Goal: Task Accomplishment & Management: Manage account settings

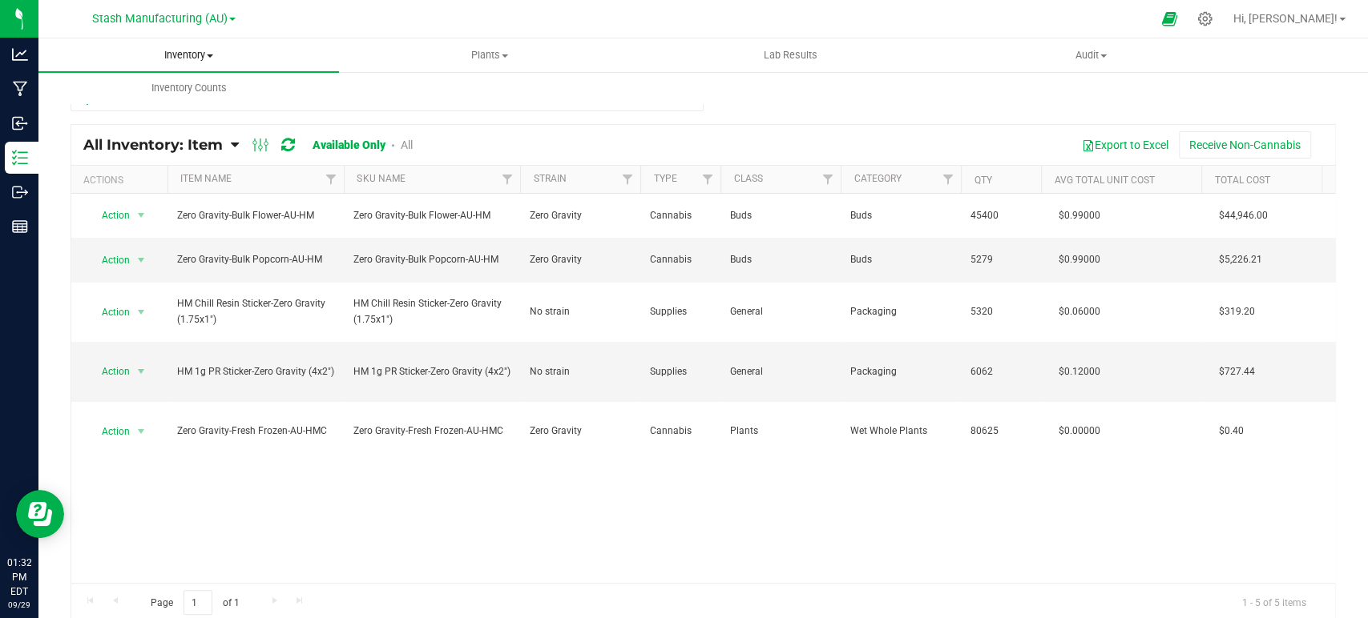
click at [211, 51] on span "Inventory" at bounding box center [188, 55] width 300 height 14
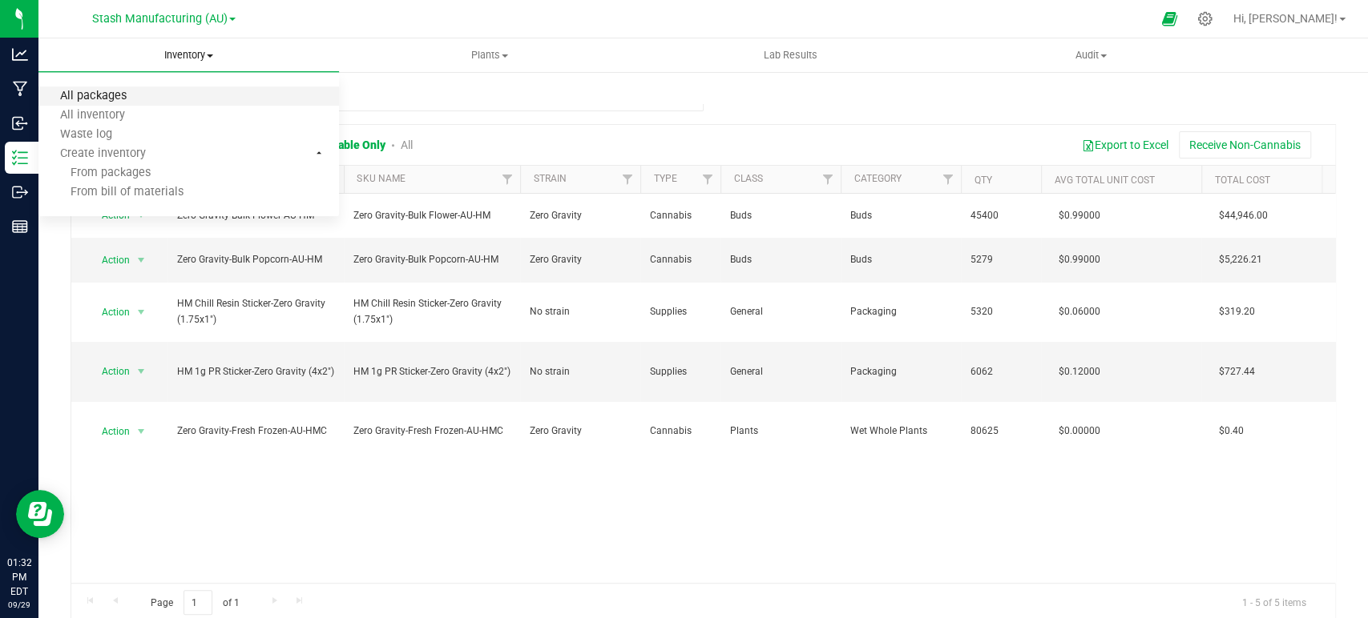
click at [108, 90] on span "All packages" at bounding box center [93, 97] width 110 height 14
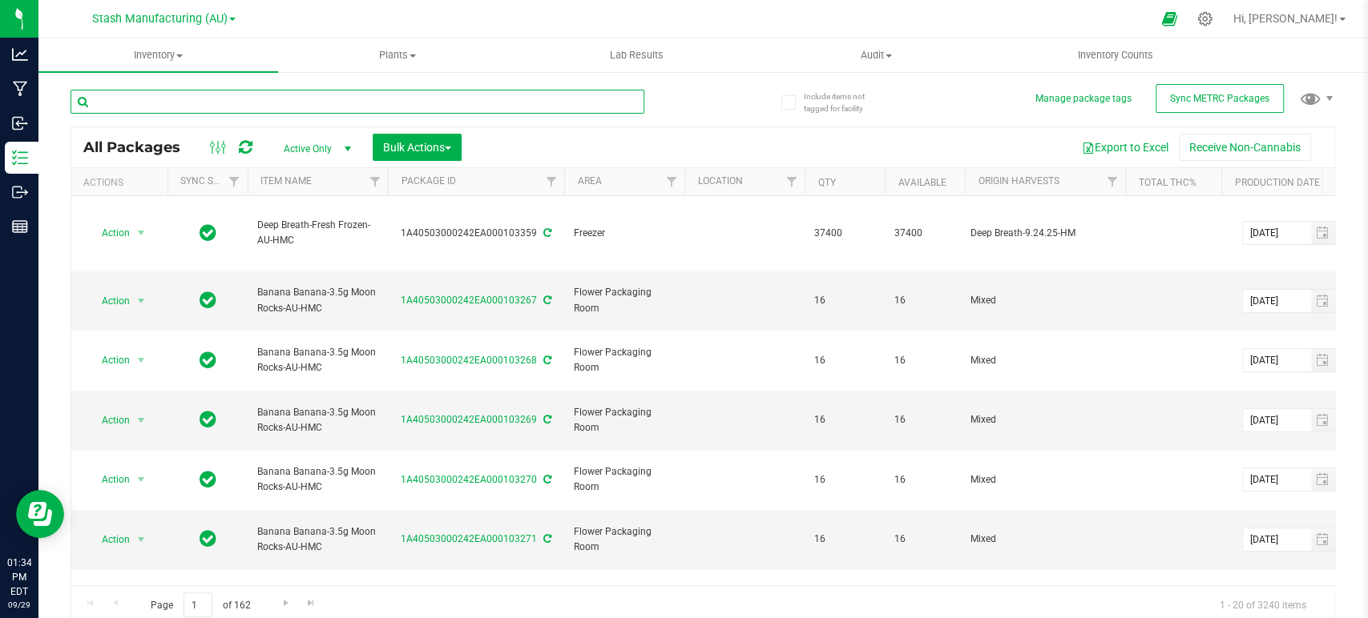
click at [179, 108] on input "text" at bounding box center [358, 102] width 574 height 24
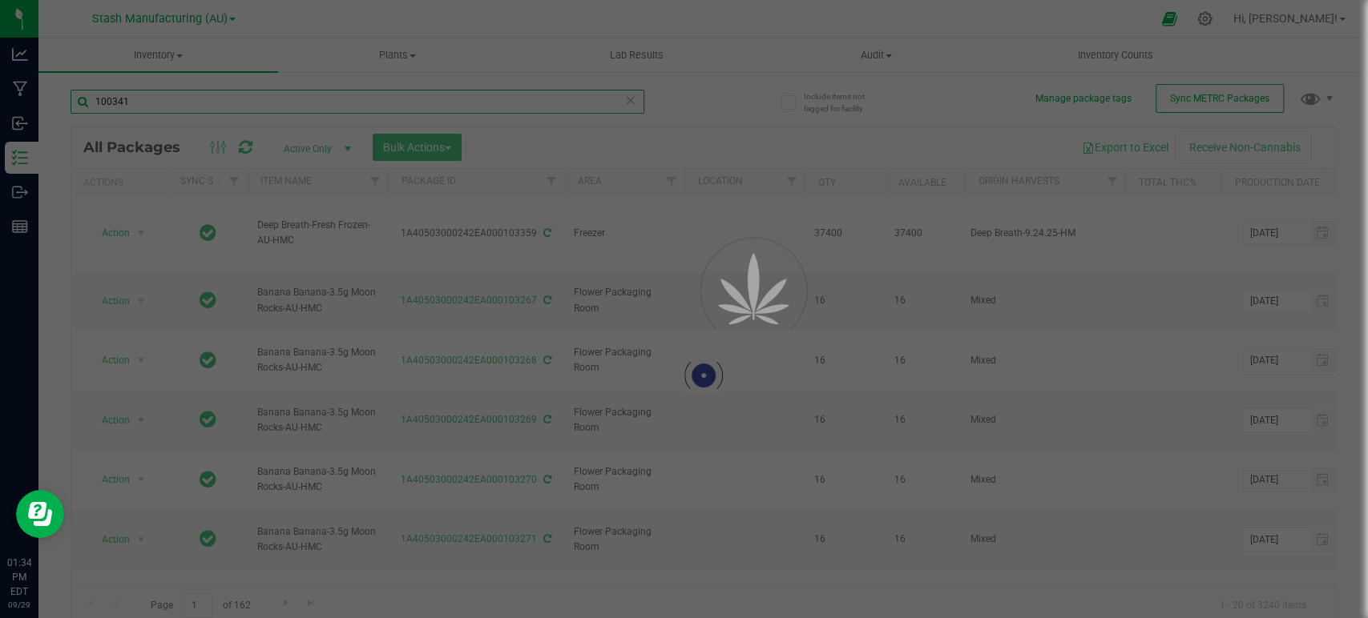
type input "100341"
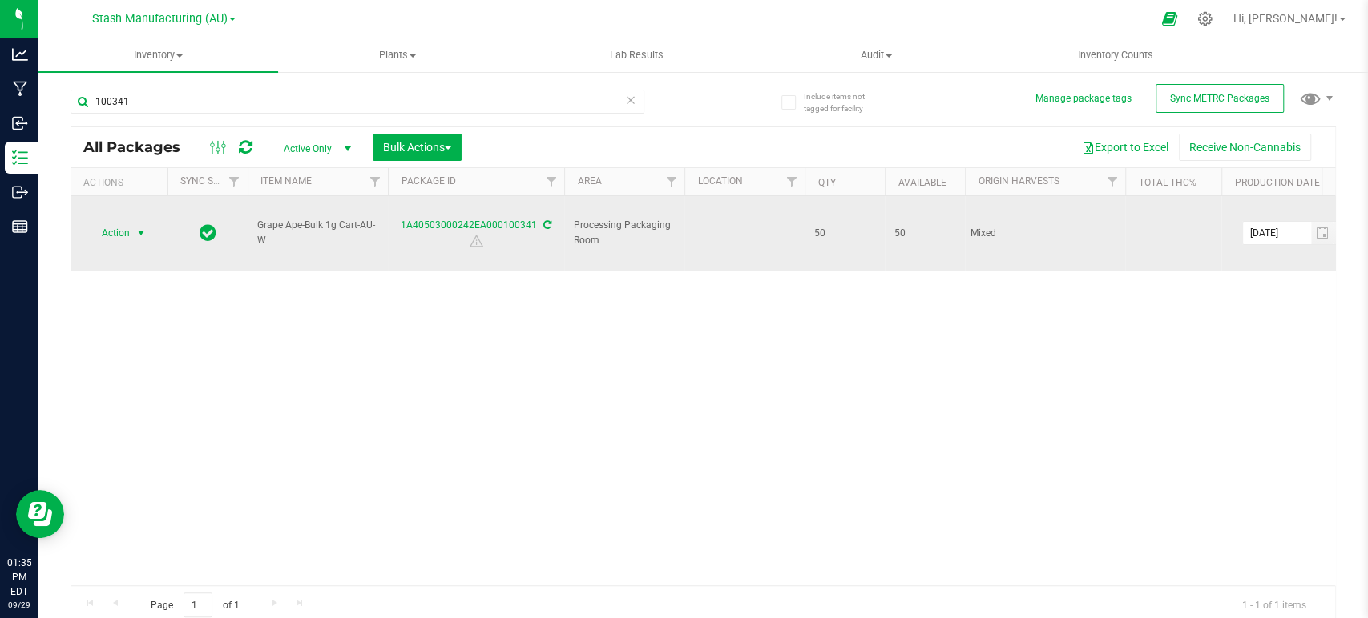
click at [126, 222] on span "Action" at bounding box center [108, 233] width 43 height 22
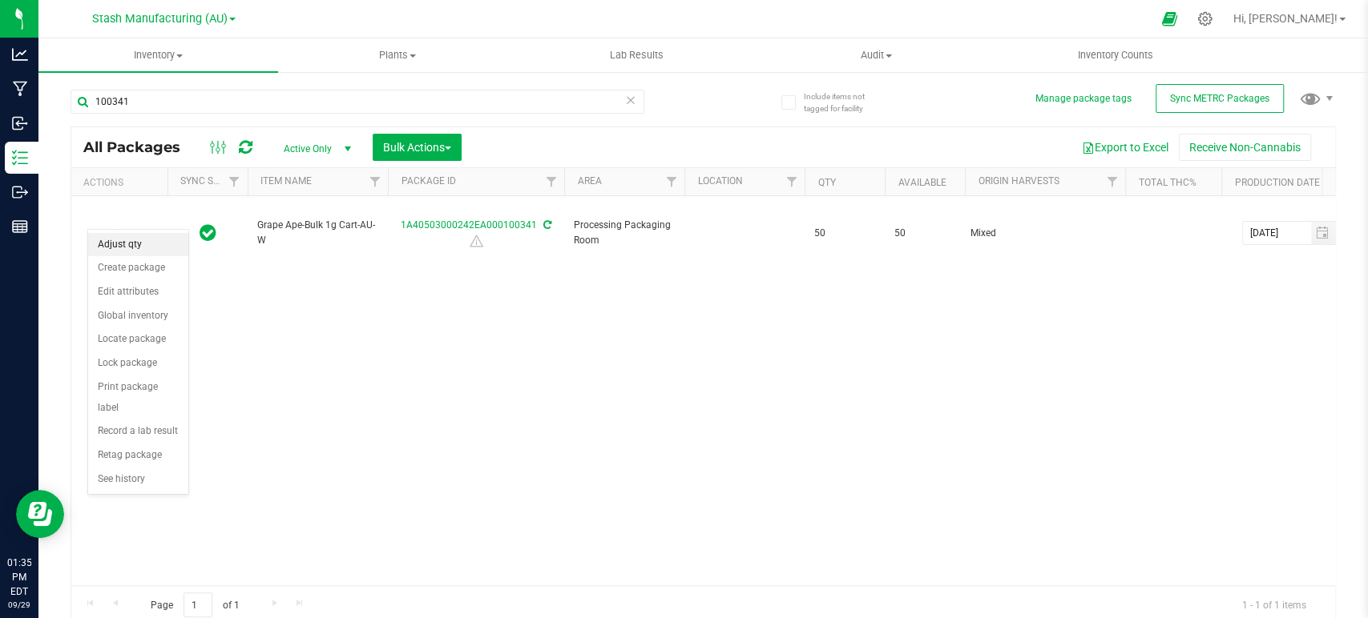
click at [139, 244] on li "Adjust qty" at bounding box center [138, 245] width 100 height 24
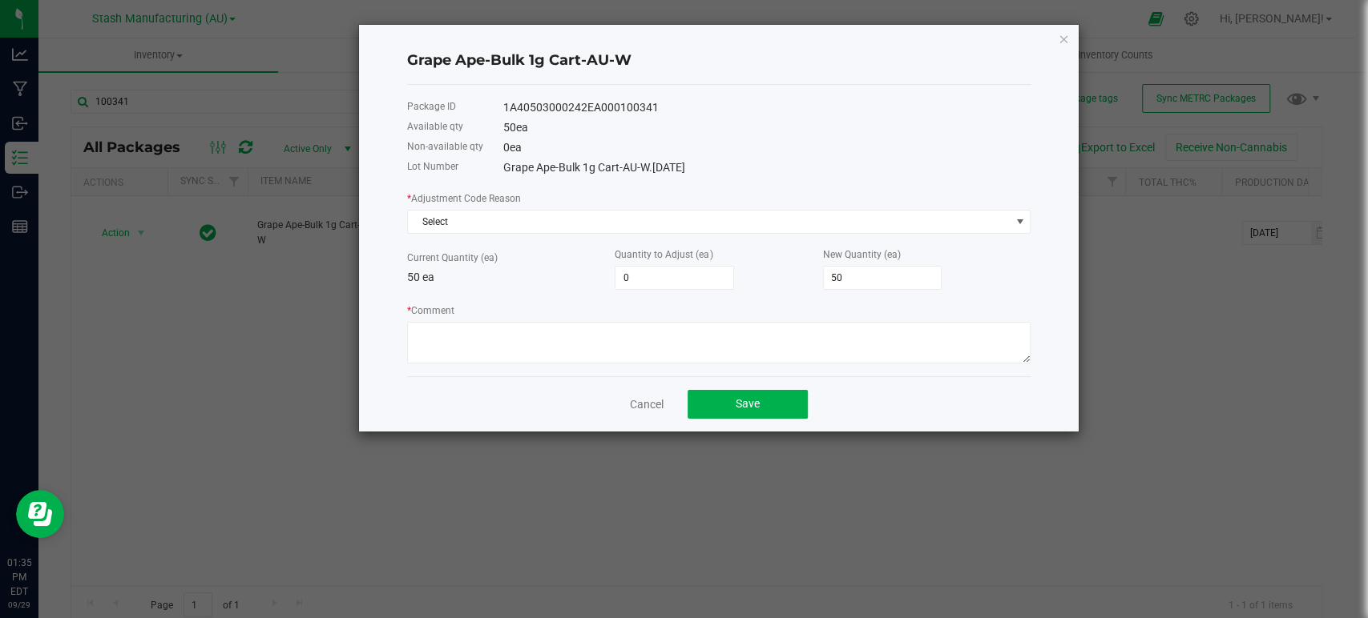
drag, startPoint x: 656, startPoint y: 106, endPoint x: 496, endPoint y: 107, distance: 160.2
click at [496, 107] on div "Package ID 1A40503000242EA000100341" at bounding box center [718, 108] width 623 height 20
copy div "1A40503000242EA000100341"
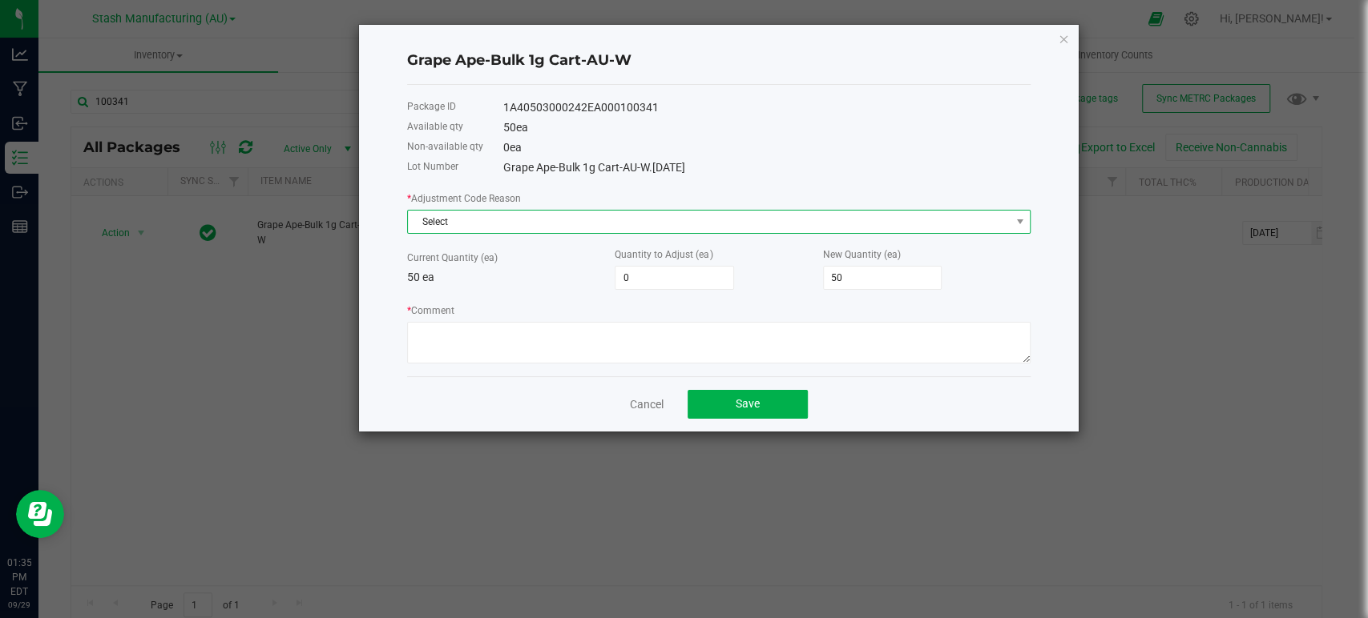
click at [461, 221] on span "Select" at bounding box center [709, 222] width 602 height 22
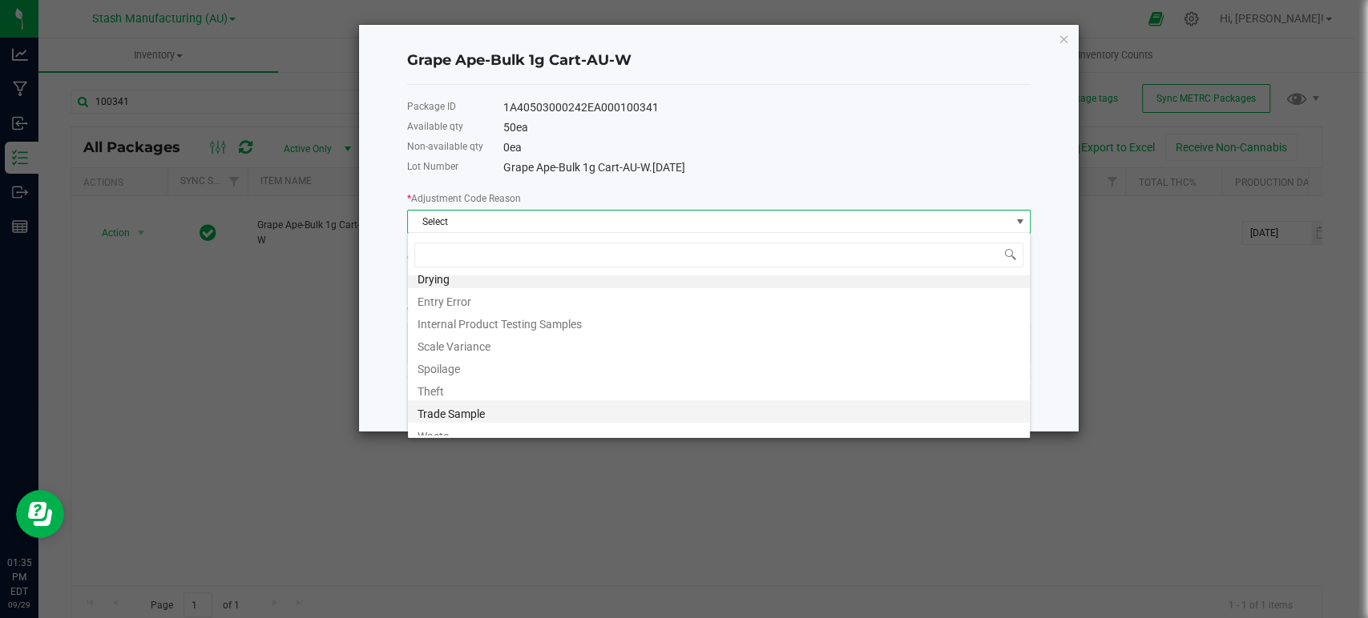
scroll to position [19, 0]
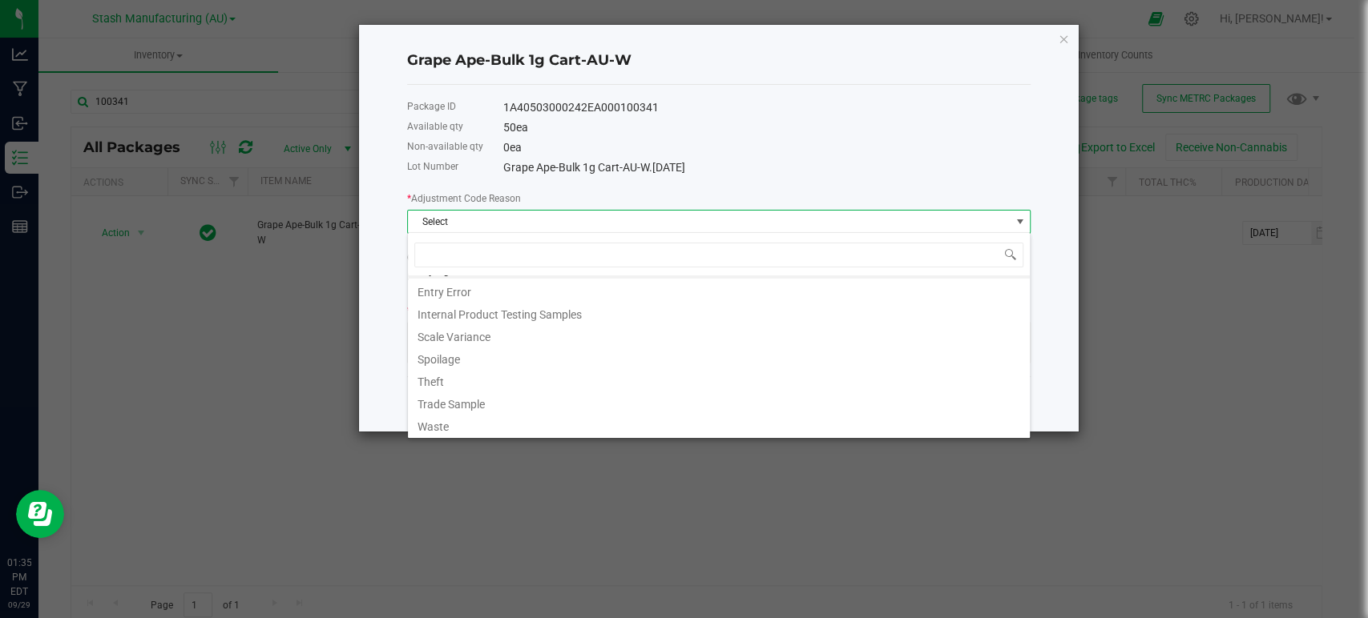
click at [450, 428] on li "Waste" at bounding box center [719, 424] width 622 height 22
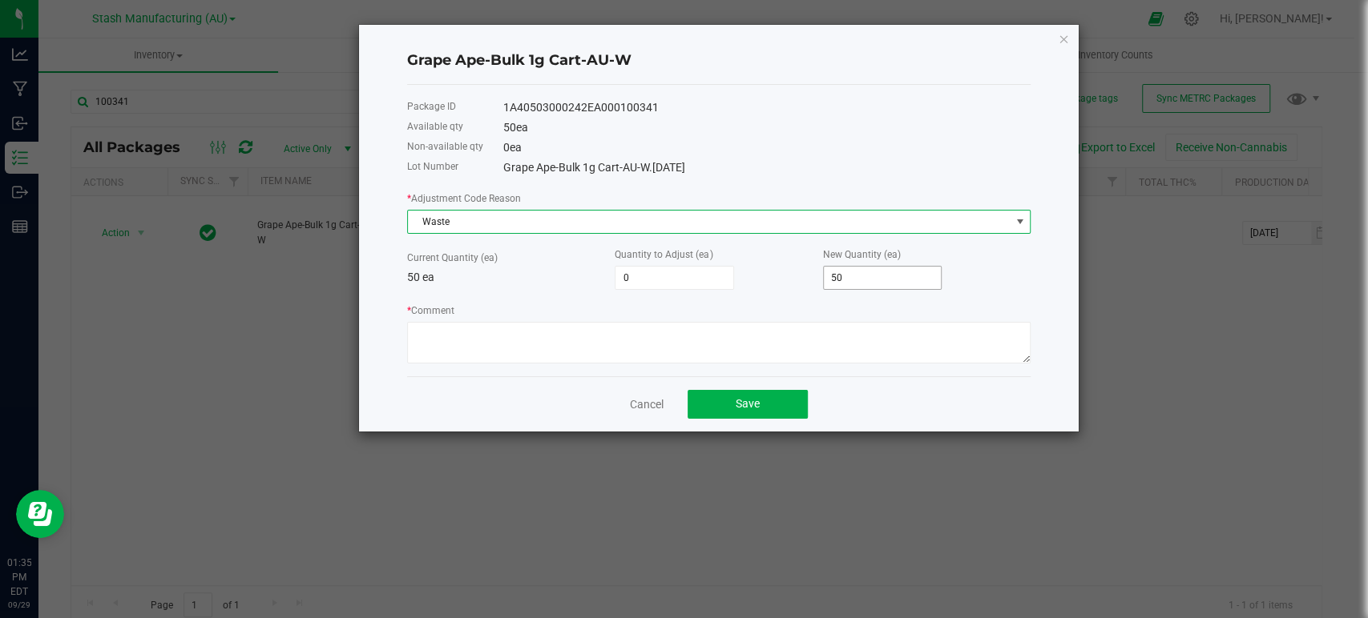
click at [876, 284] on input "50" at bounding box center [883, 278] width 118 height 22
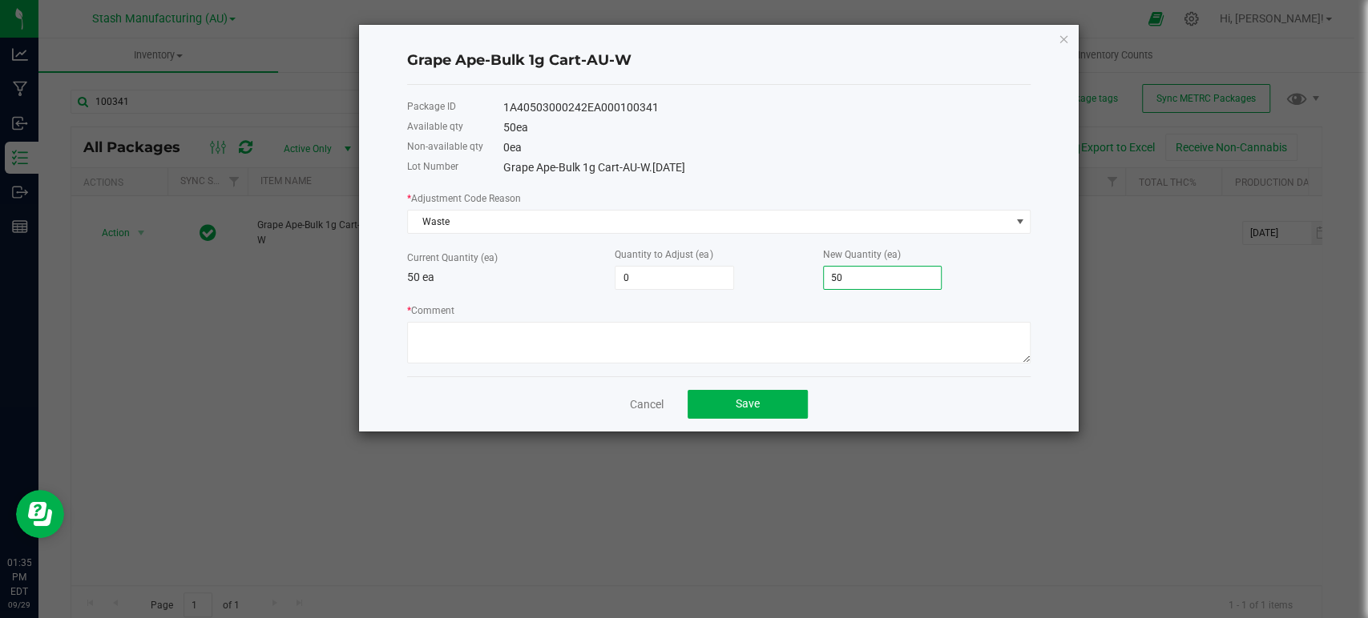
click at [876, 283] on input "50" at bounding box center [883, 278] width 118 height 22
type input "-50"
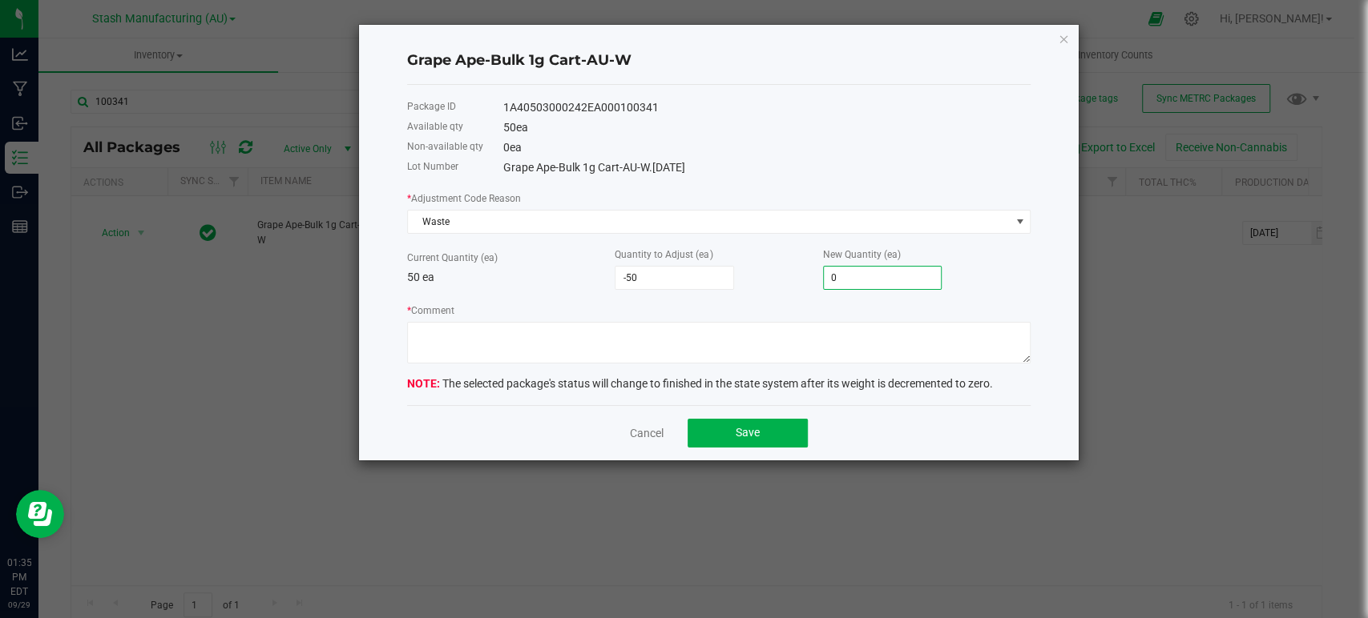
type input "0"
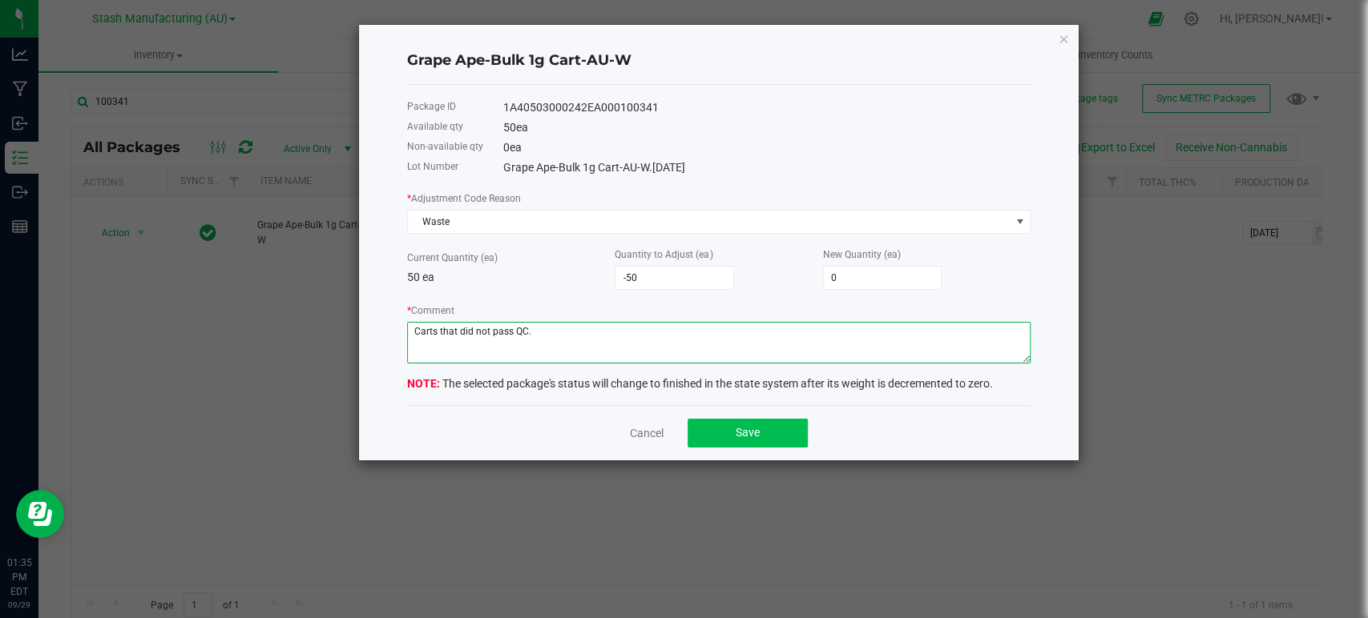
type textarea "Carts that did not pass QC."
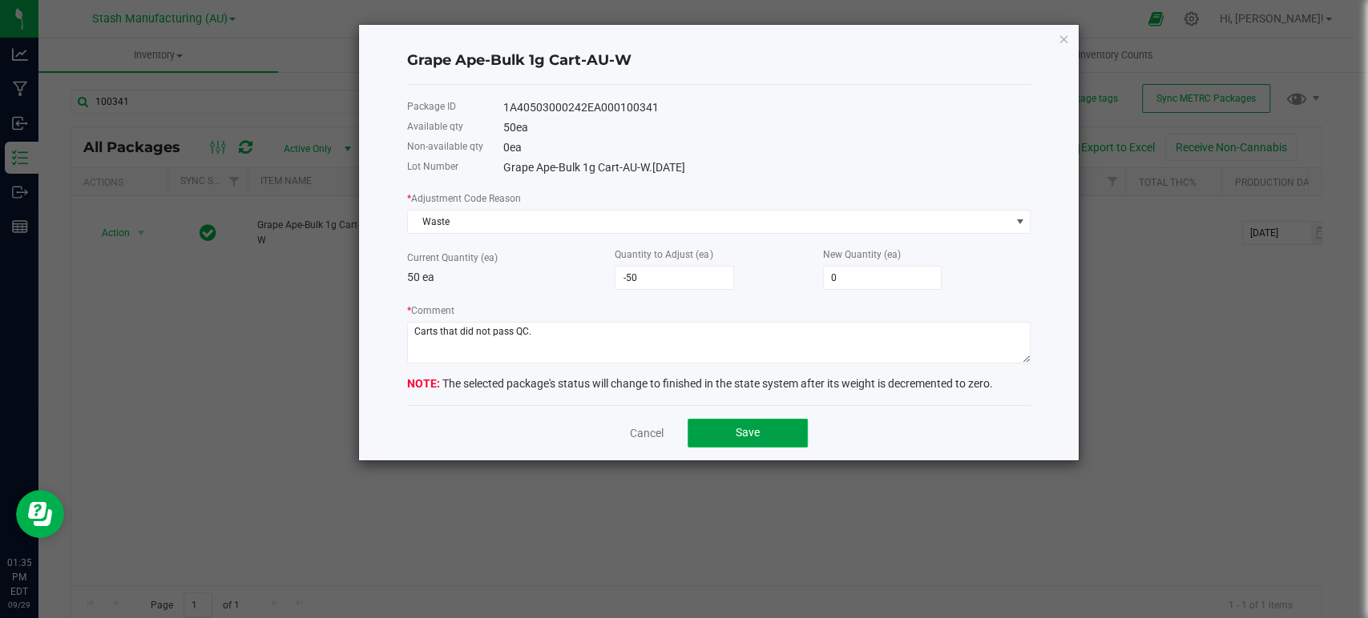
click at [711, 437] on button "Save" at bounding box center [747, 433] width 120 height 29
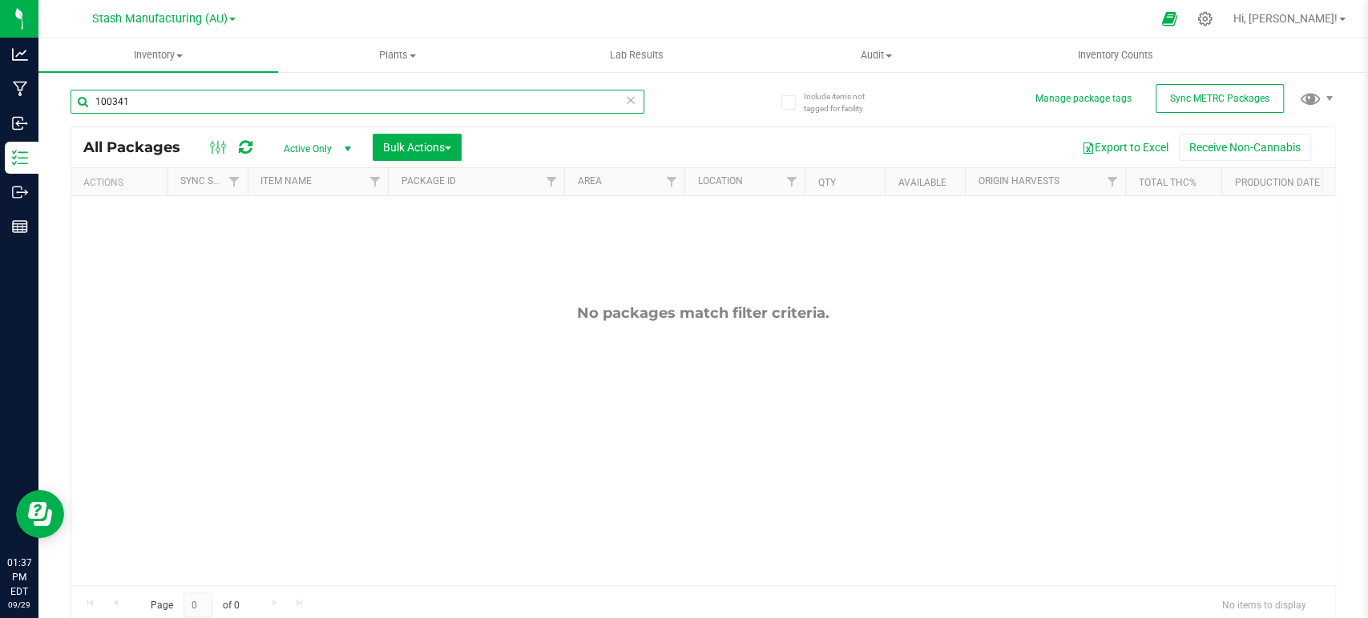
click at [155, 98] on input "100341" at bounding box center [358, 102] width 574 height 24
type input "99114"
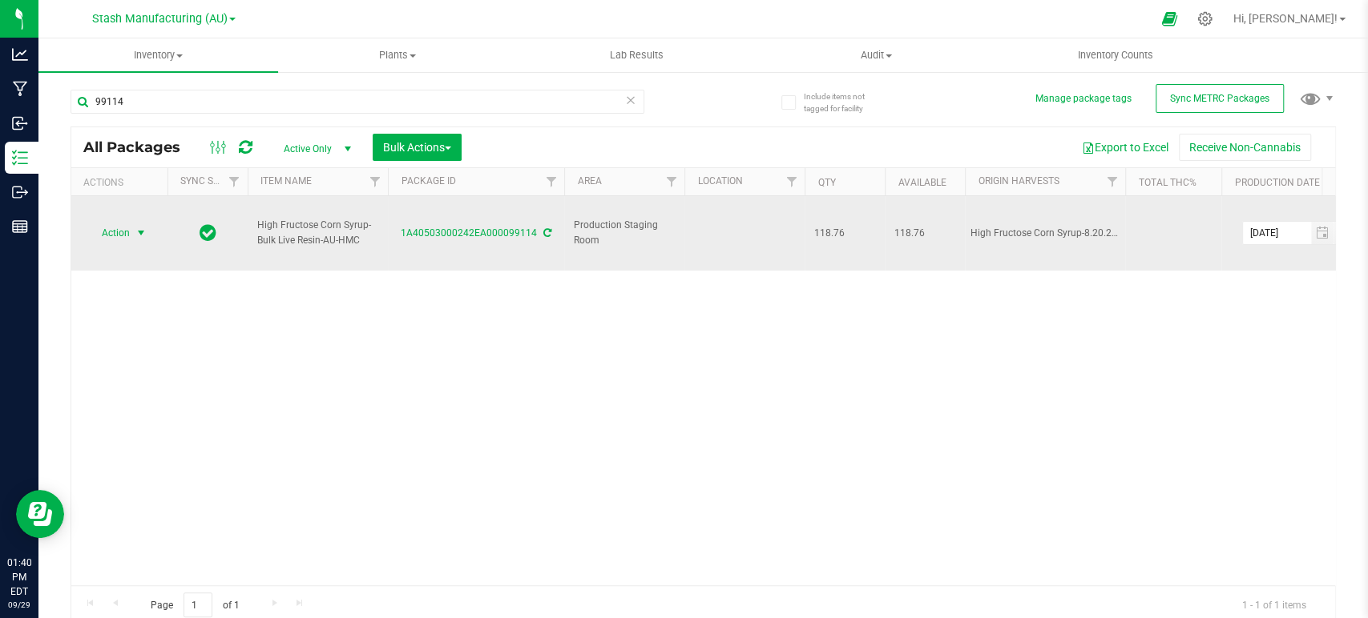
click at [114, 224] on span "Action" at bounding box center [108, 233] width 43 height 22
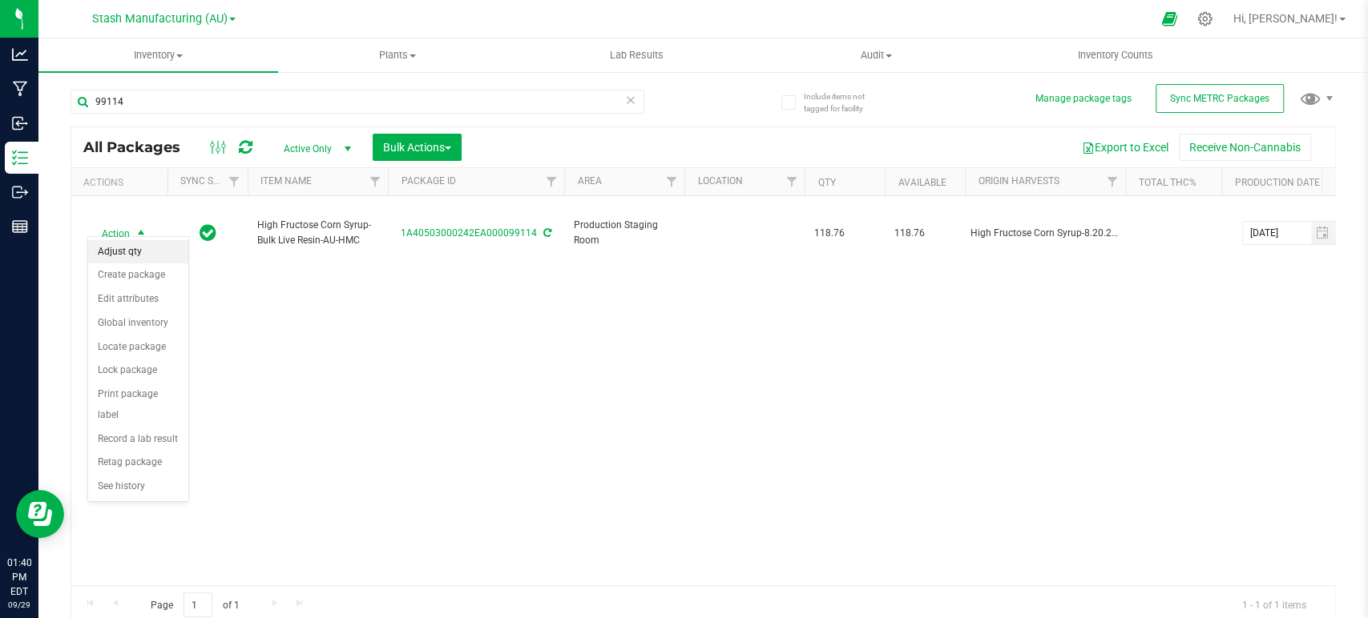
click at [127, 253] on li "Adjust qty" at bounding box center [138, 252] width 100 height 24
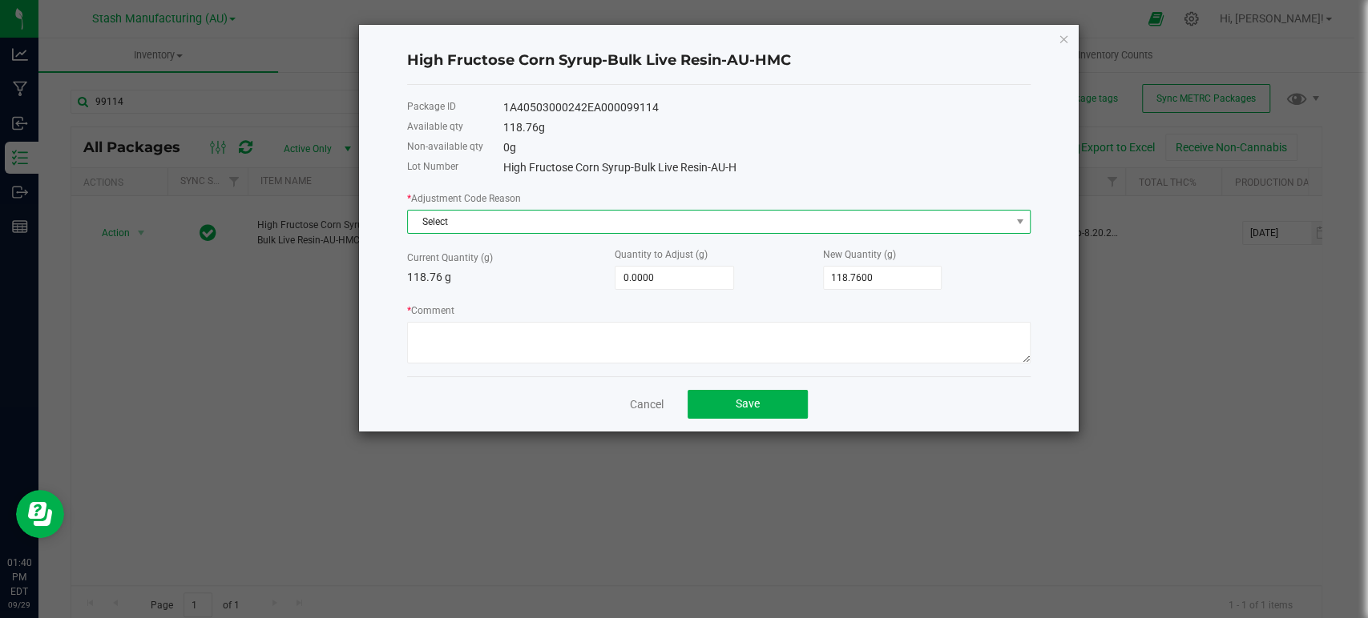
click at [468, 224] on span "Select" at bounding box center [709, 222] width 602 height 22
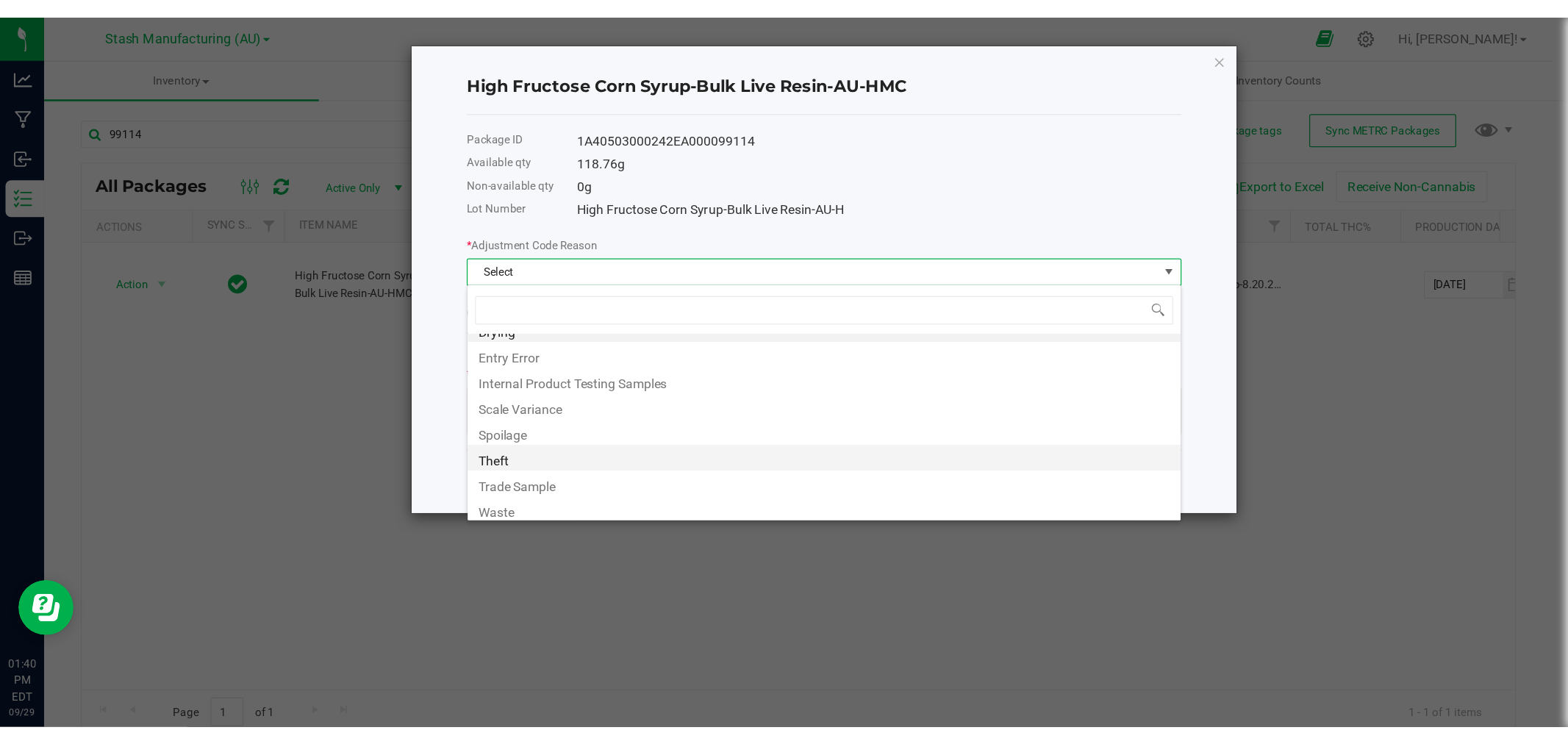
scroll to position [17, 0]
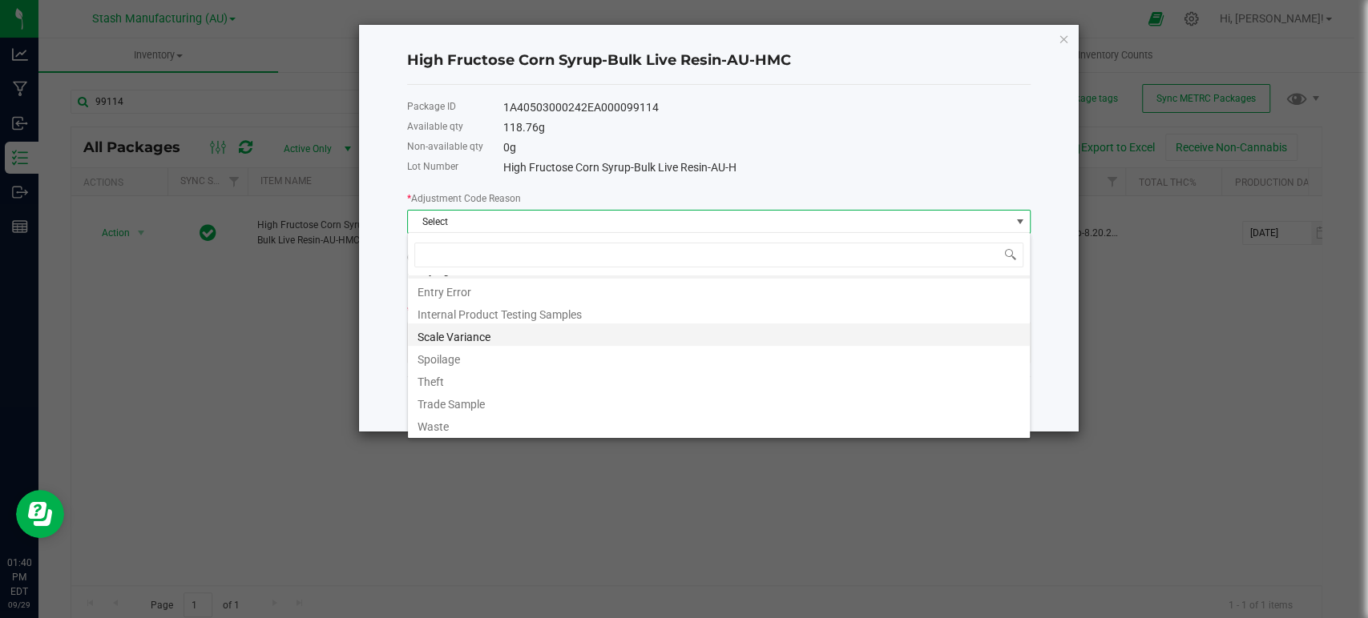
click at [461, 335] on li "Scale Variance" at bounding box center [719, 335] width 622 height 22
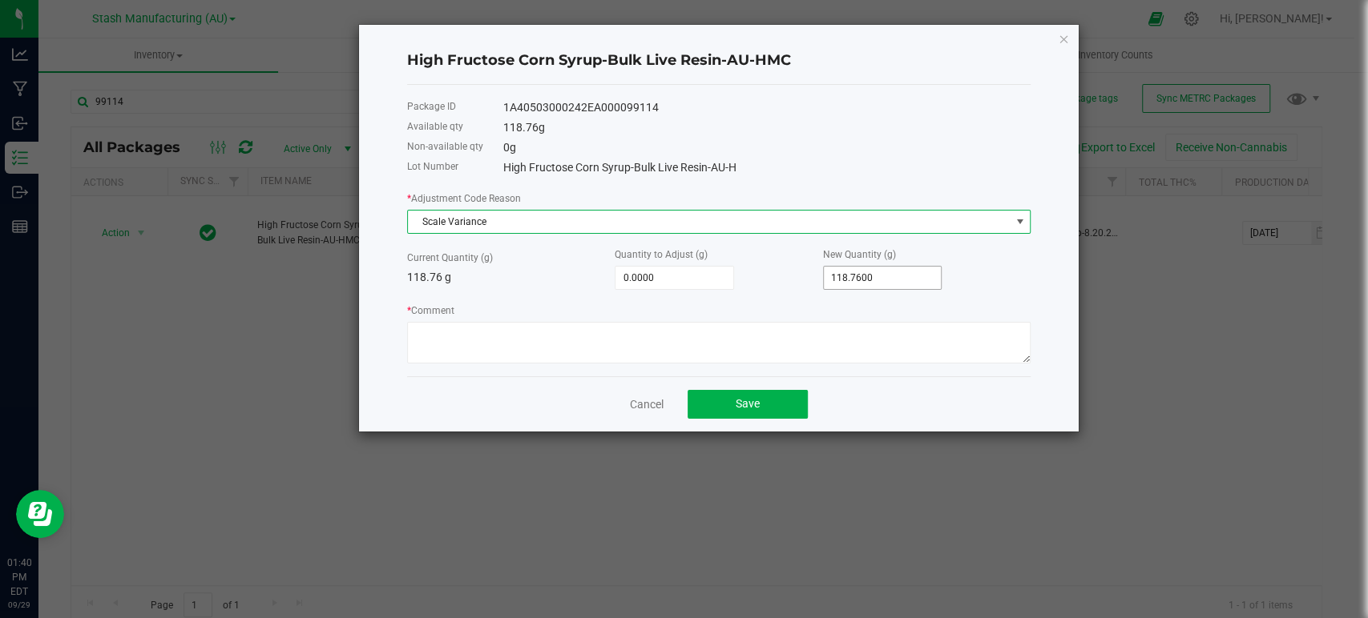
type input "118.76"
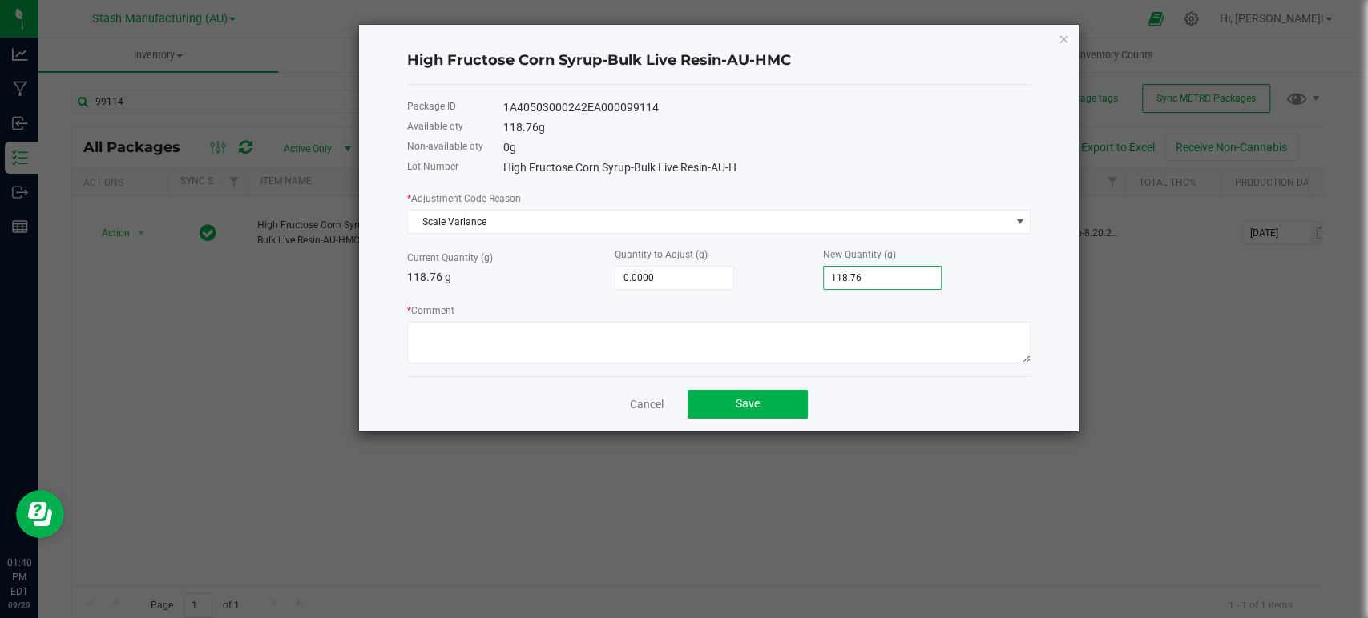
click at [881, 283] on input "118.76" at bounding box center [883, 278] width 118 height 22
click at [880, 284] on input "118.76" at bounding box center [883, 278] width 118 height 22
type input "-118.7600"
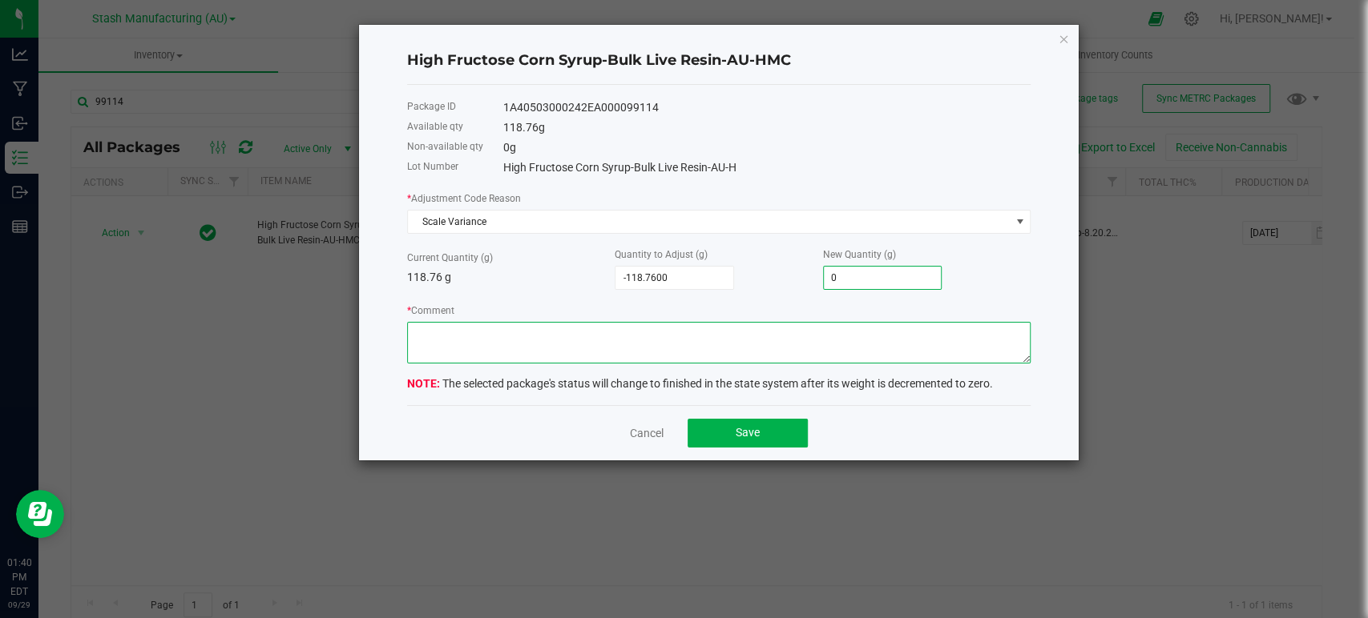
type input "0.0000"
type textarea "Scale variance."
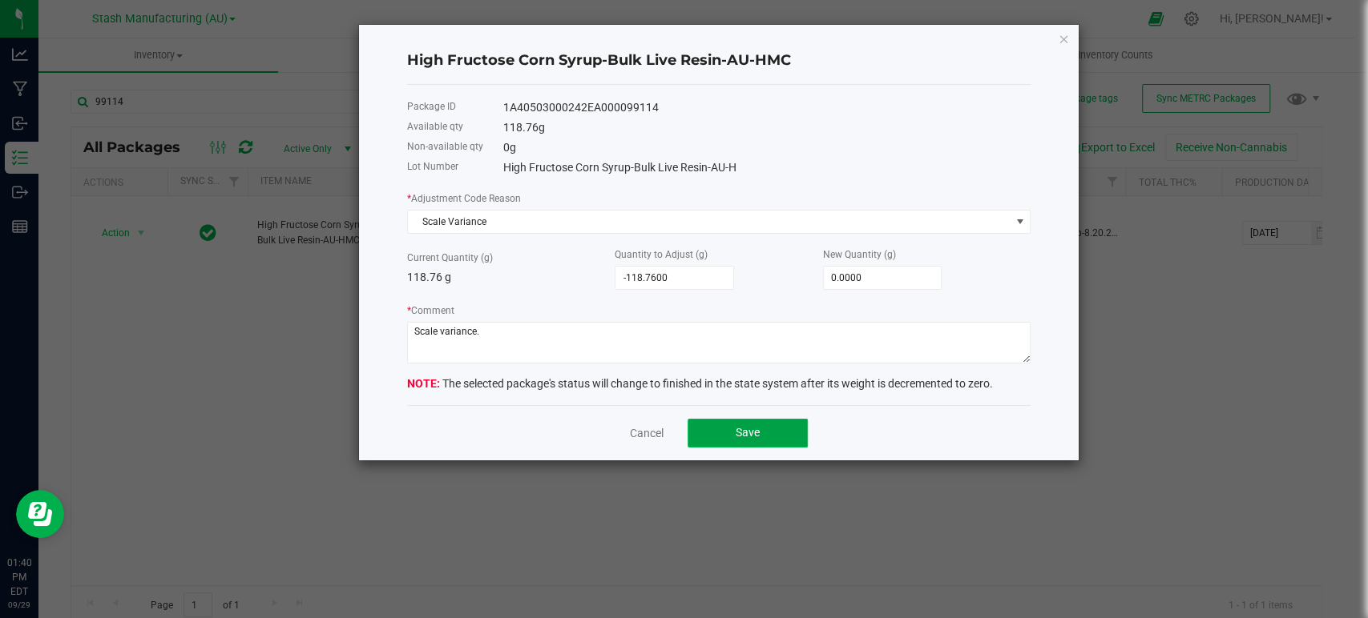
click at [767, 433] on button "Save" at bounding box center [747, 433] width 120 height 29
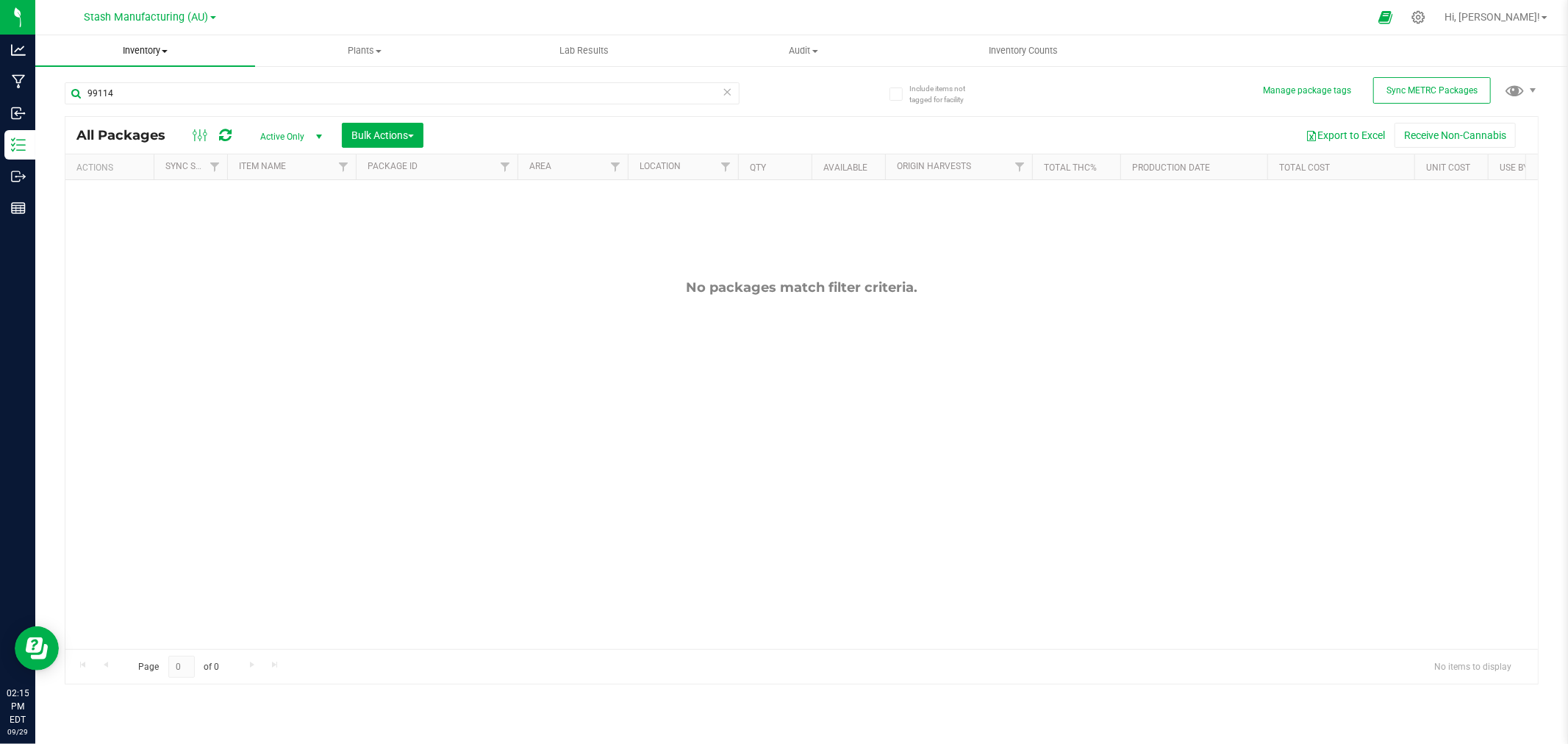
click at [136, 44] on span "Inventory" at bounding box center [145, 50] width 220 height 13
click at [106, 111] on span "All inventory" at bounding box center [84, 106] width 99 height 13
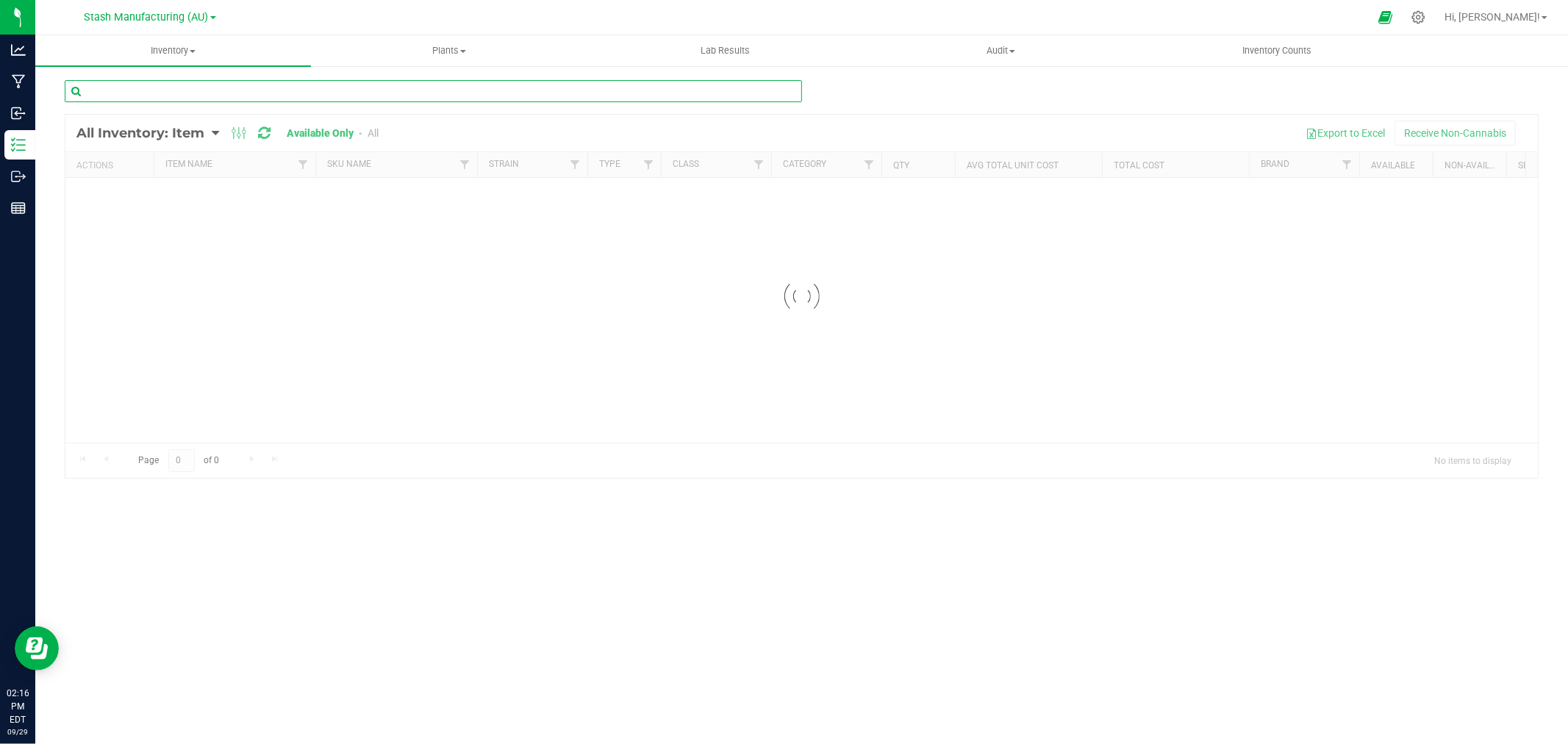
click at [201, 94] on input "text" at bounding box center [434, 91] width 738 height 22
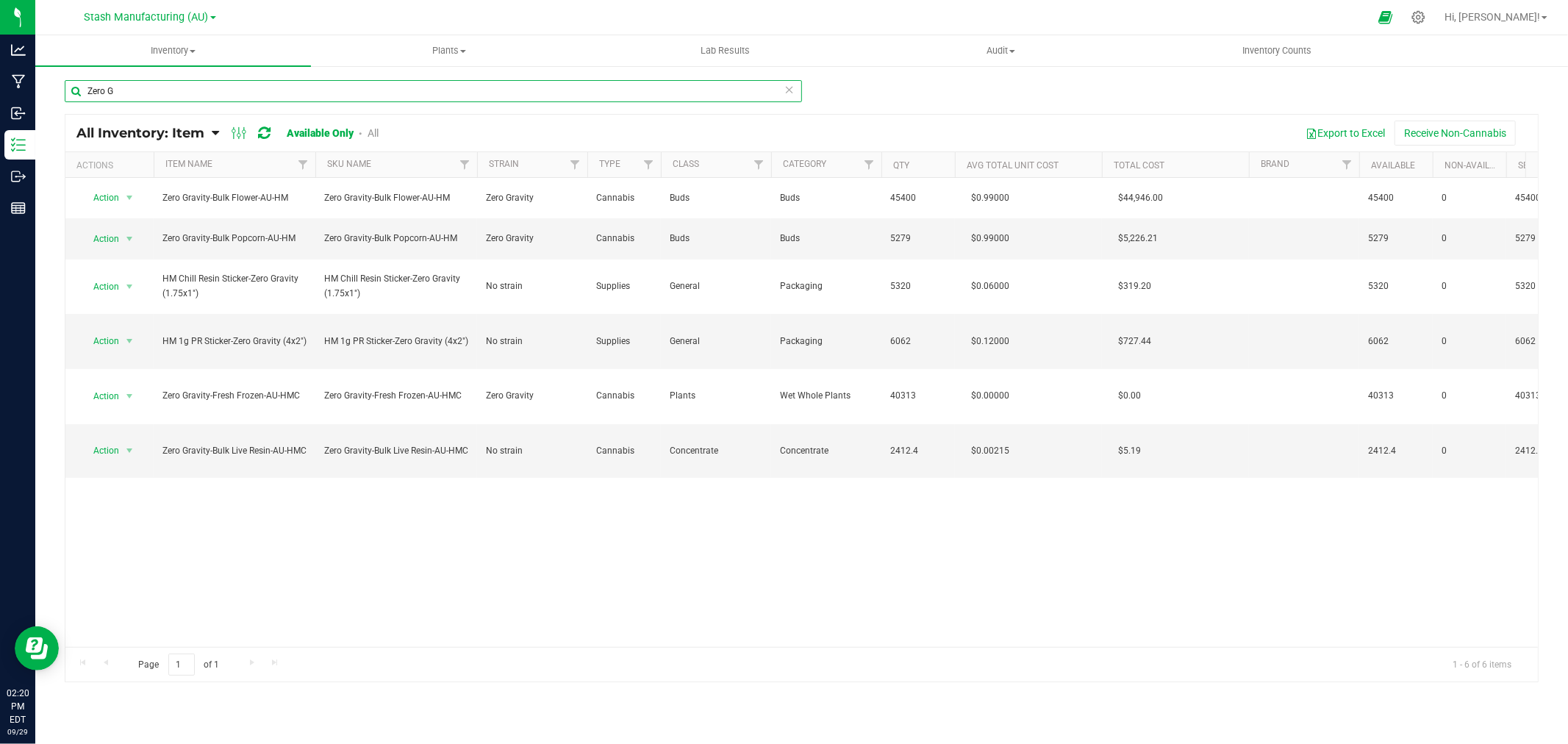
drag, startPoint x: 150, startPoint y: 93, endPoint x: -34, endPoint y: 88, distance: 184.1
click at [0, 88] on html "Analytics Manufacturing Inbound Inventory Outbound Reports 02:20 PM EDT 09/29/2…" at bounding box center [784, 372] width 1568 height 744
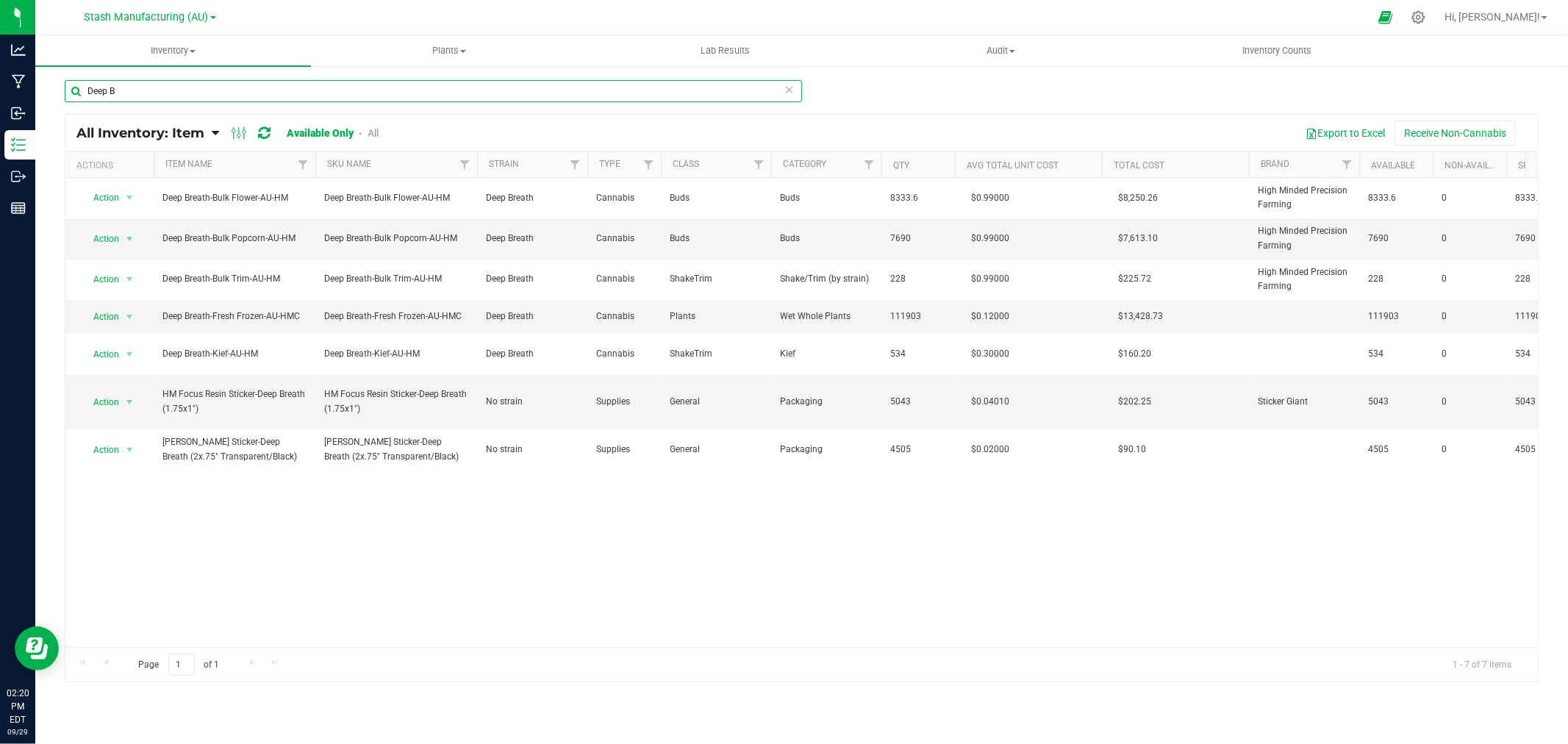
drag, startPoint x: 172, startPoint y: 90, endPoint x: -40, endPoint y: 98, distance: 212.2
click at [0, 98] on html "Analytics Manufacturing Inbound Inventory Outbound Reports 02:20 PM EDT 09/29/2…" at bounding box center [784, 372] width 1568 height 744
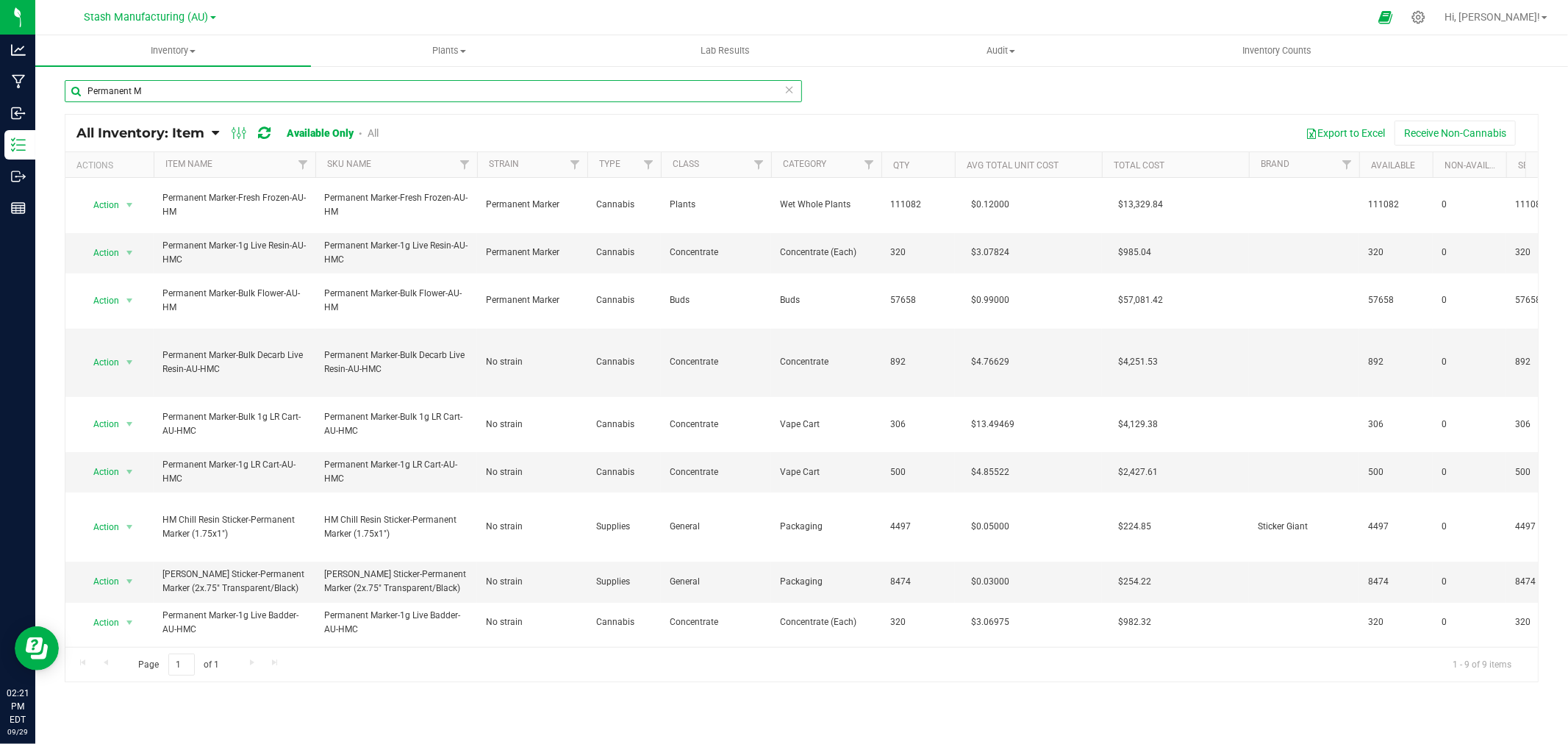
type input "Permanent M"
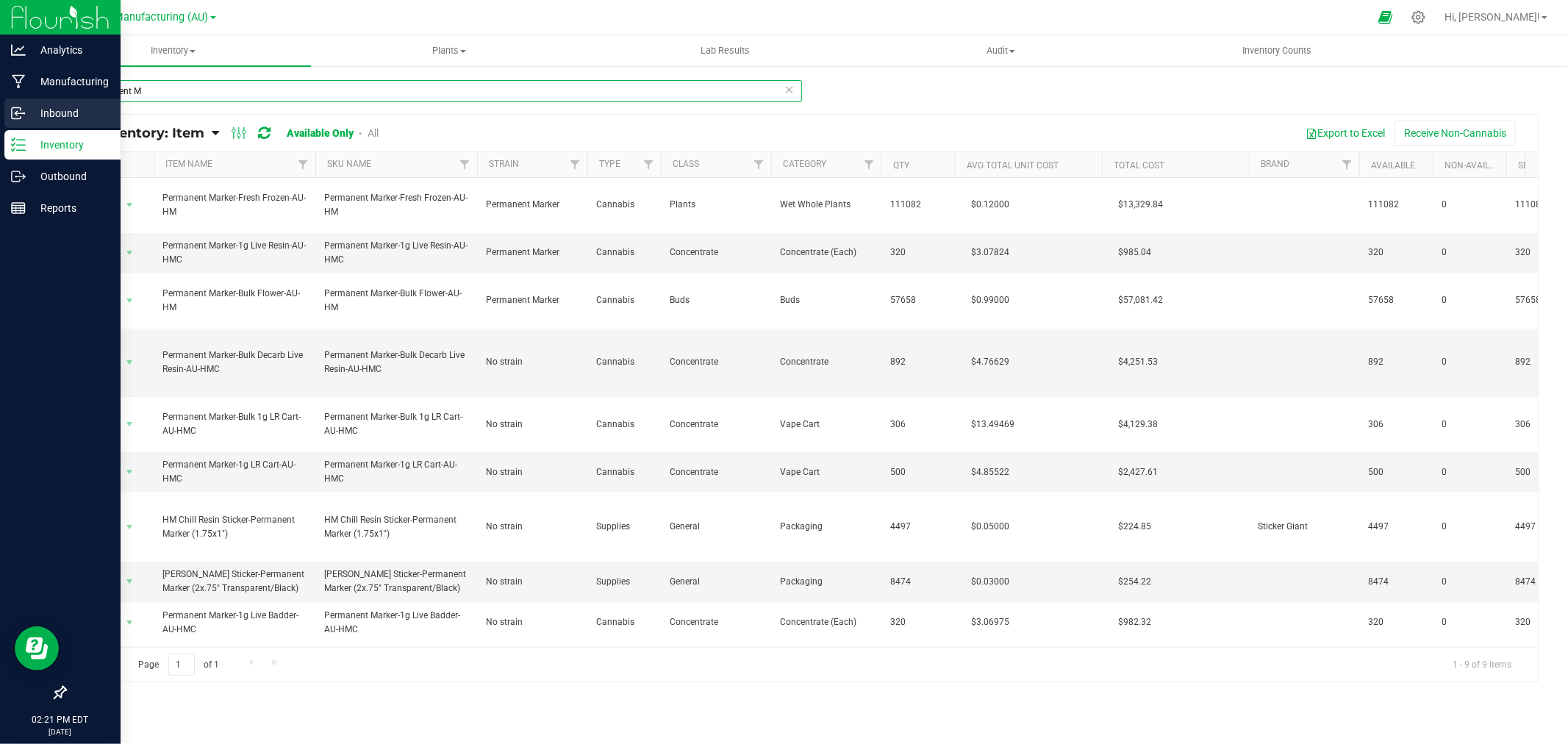
drag, startPoint x: 148, startPoint y: 88, endPoint x: 8, endPoint y: 98, distance: 140.4
click at [8, 98] on div "Analytics Manufacturing Inbound Inventory Outbound Reports 02:21 PM EDT 09/29/2…" at bounding box center [784, 372] width 1568 height 744
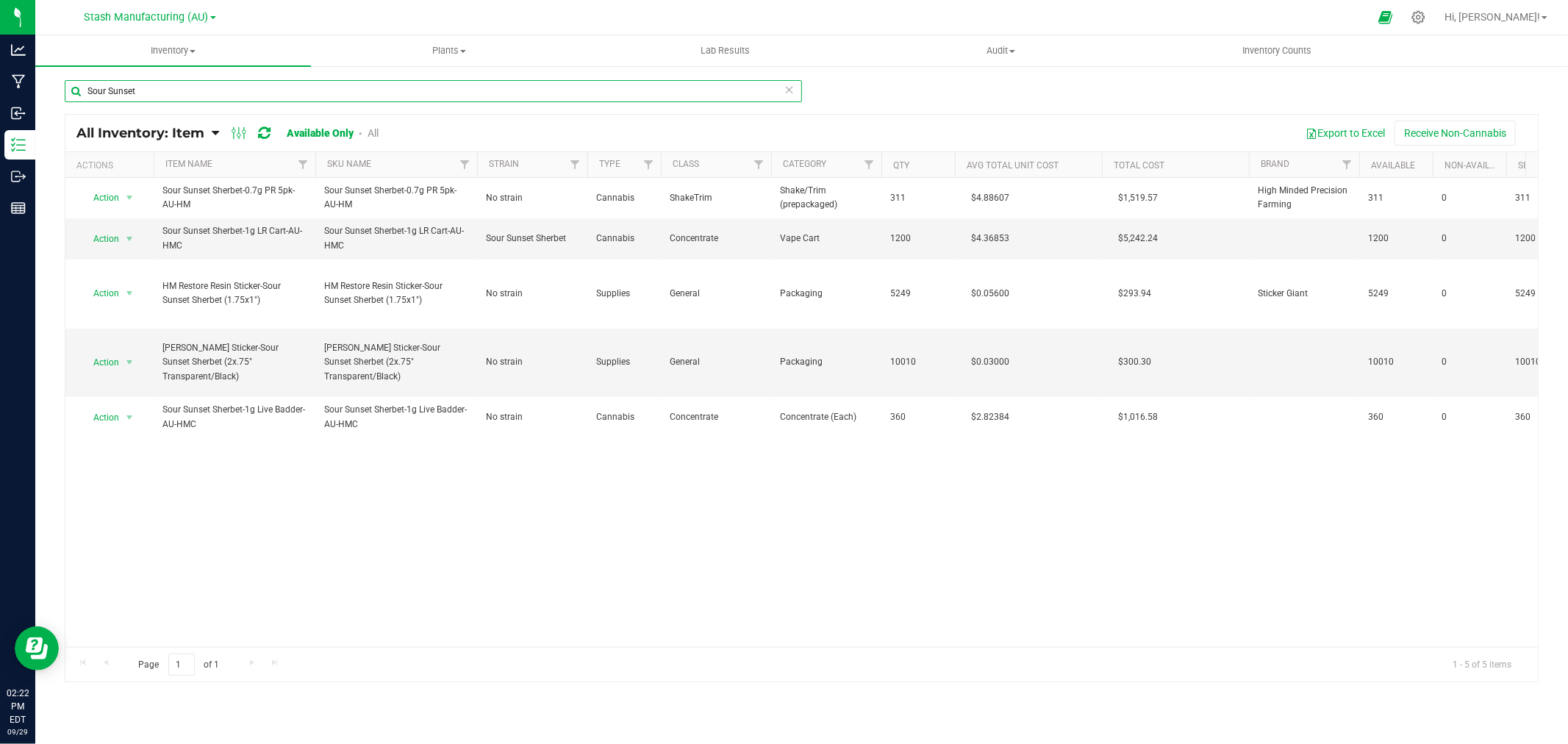
type input "Sour Sunset"
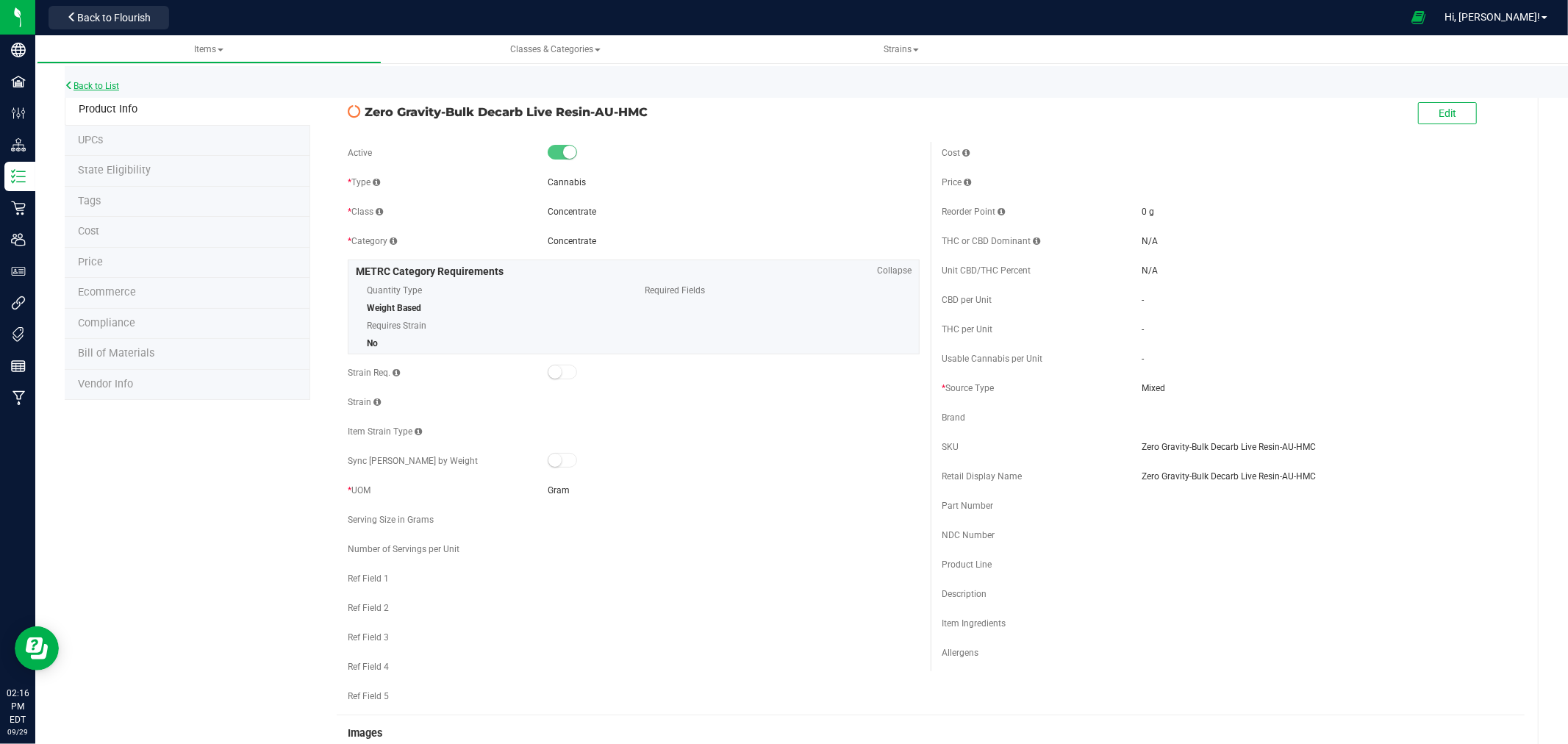
click at [111, 84] on link "Back to List" at bounding box center [92, 85] width 54 height 10
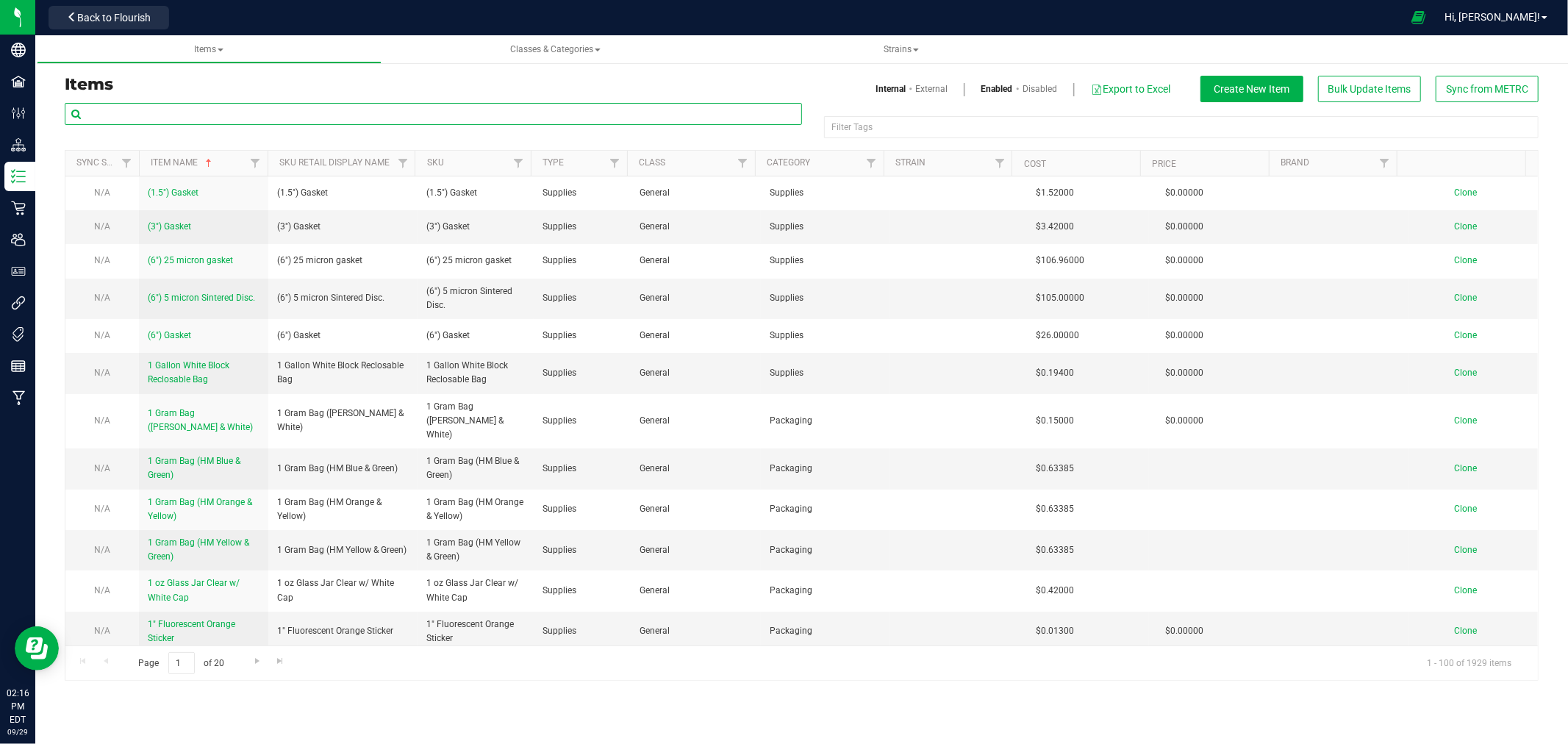
click at [222, 117] on input "text" at bounding box center [434, 114] width 738 height 22
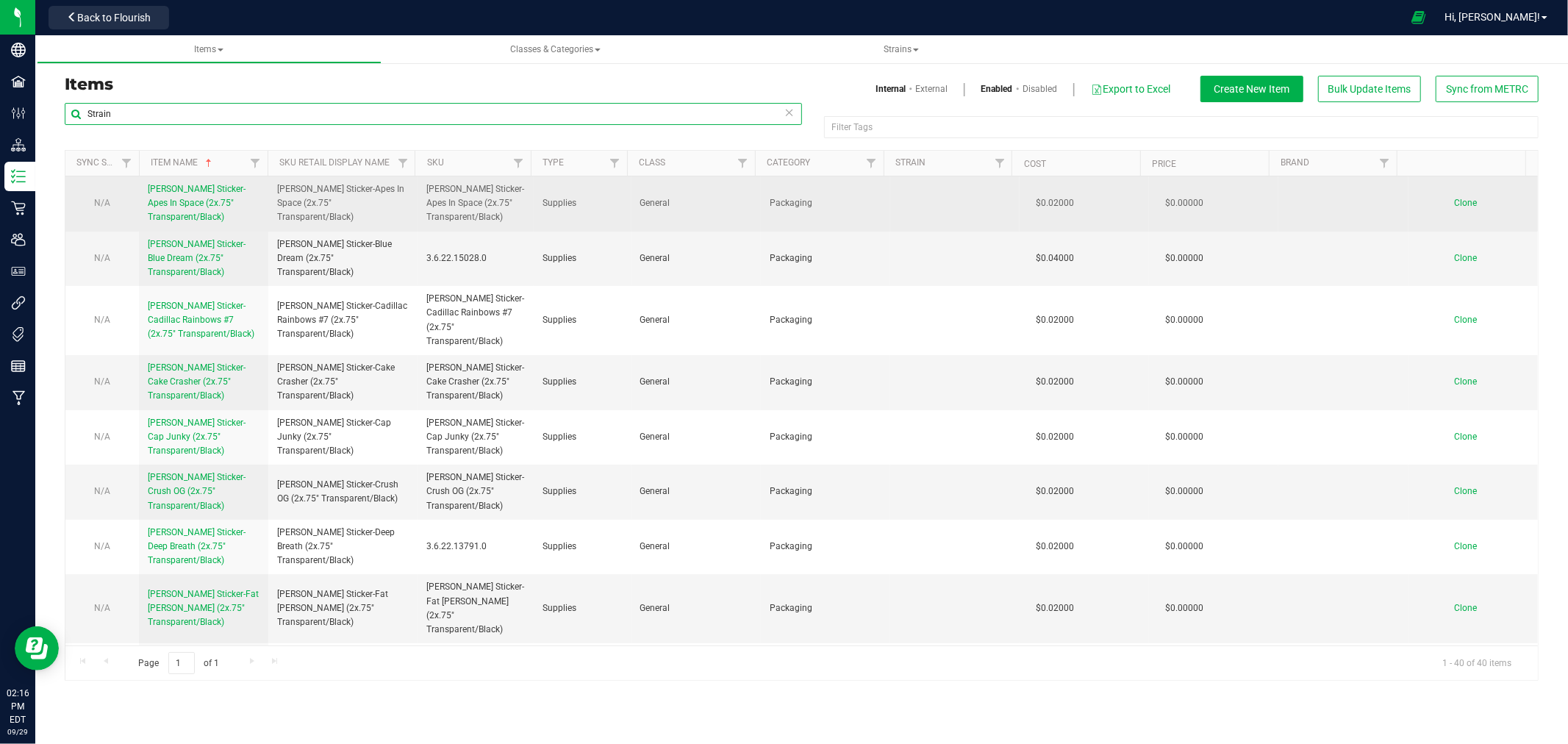
type input "Strain"
drag, startPoint x: 386, startPoint y: 212, endPoint x: 269, endPoint y: 194, distance: 118.4
click at [269, 194] on td "[PERSON_NAME] Sticker-Apes In Space (2x.75" Transparent/Black)" at bounding box center [342, 204] width 150 height 55
copy span "[PERSON_NAME] Sticker-Apes In Space (2x.75" Transparent/Black)"
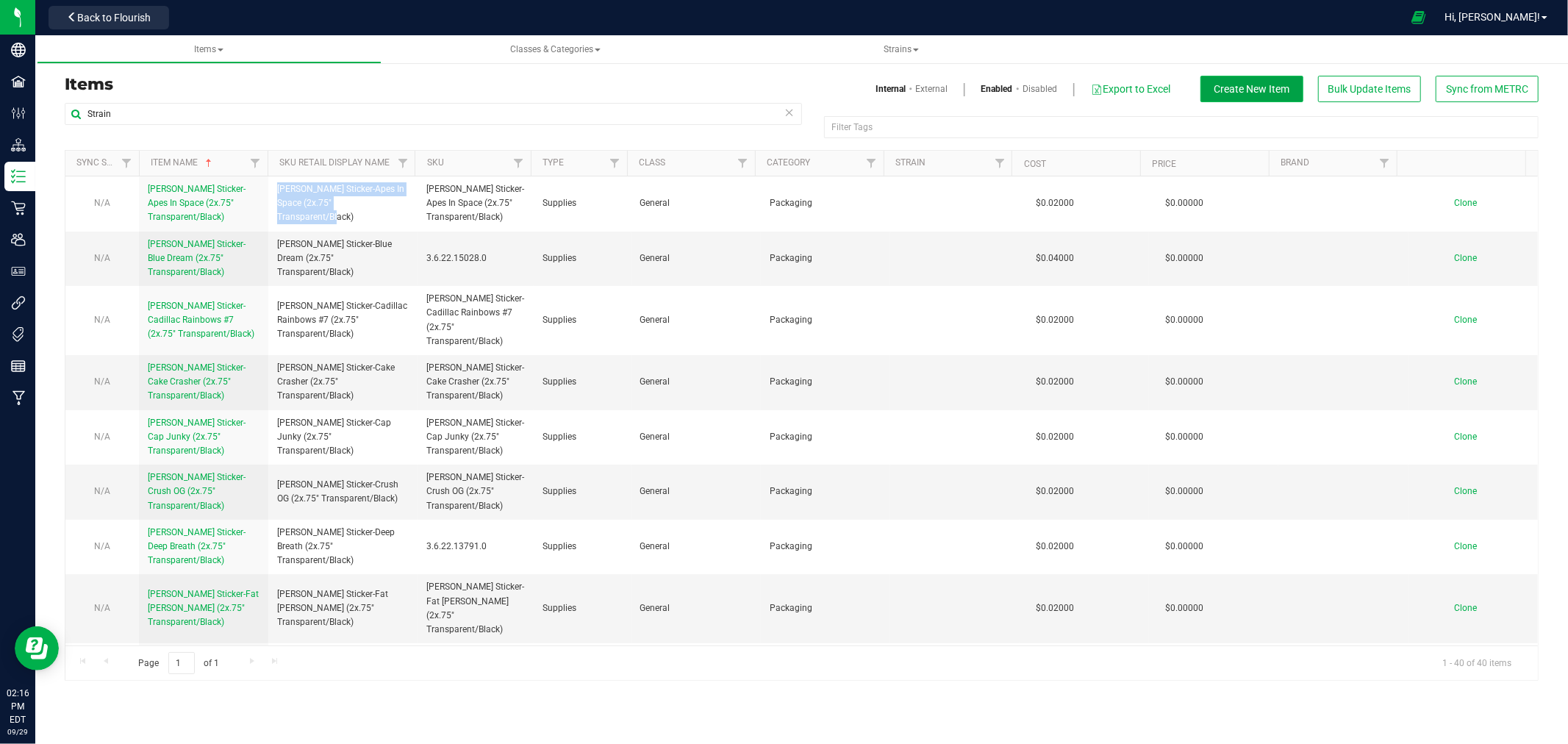
click at [1259, 89] on span "Create New Item" at bounding box center [1252, 89] width 76 height 12
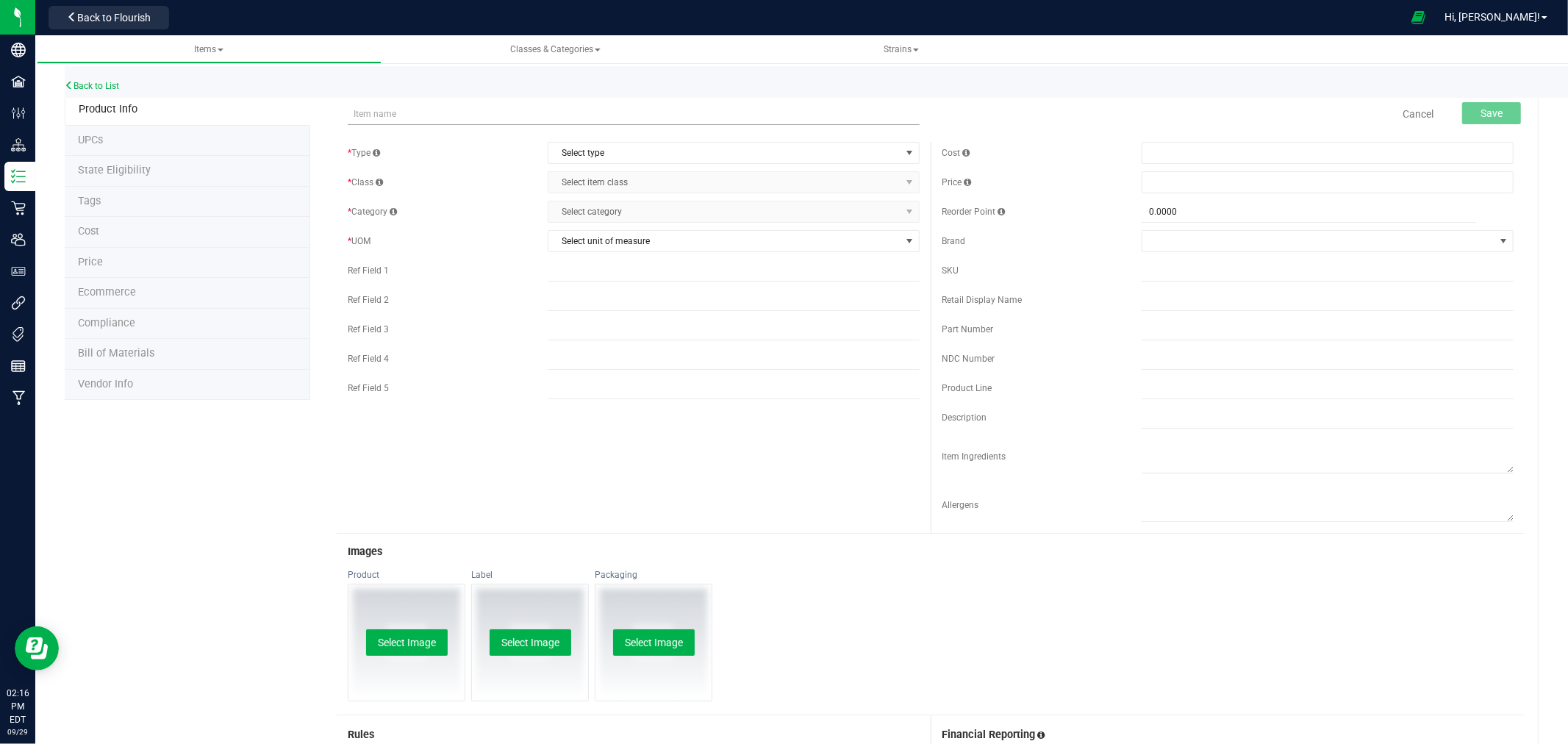
click at [377, 114] on input "text" at bounding box center [633, 114] width 572 height 22
click at [476, 115] on input "[PERSON_NAME] Sticker-Apes In Space (2x.75" Transparent/Black)" at bounding box center [633, 114] width 572 height 22
drag, startPoint x: 584, startPoint y: 112, endPoint x: 346, endPoint y: 126, distance: 238.4
click at [346, 126] on div "HM Strain Sticker-Zero Gravity (2x.75" Transparent/Black) Cancel Save" at bounding box center [930, 114] width 1188 height 37
type input "[PERSON_NAME] Sticker-Zero Gravity (2x.75" Transparent/Black)"
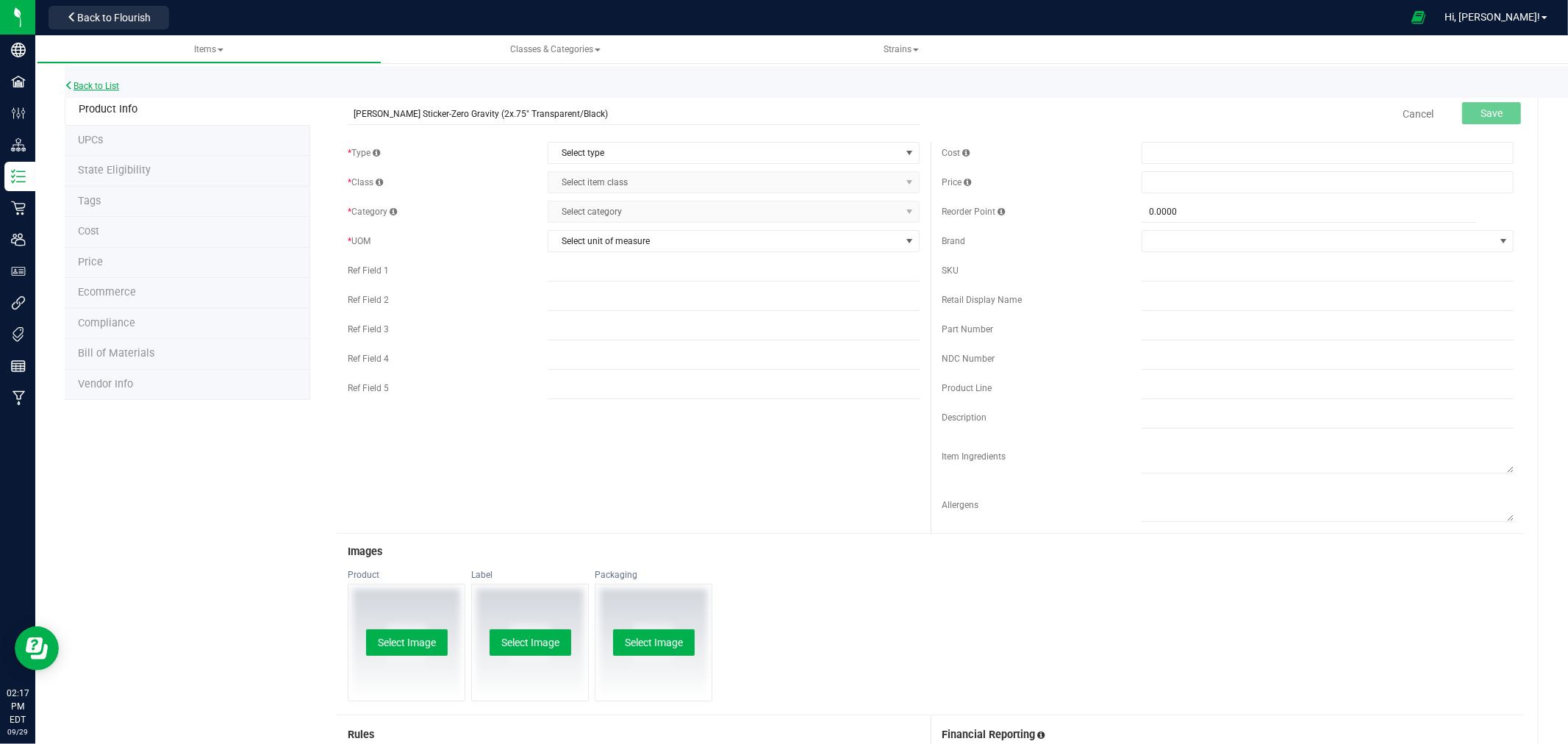
click at [83, 85] on link "Back to List" at bounding box center [92, 85] width 54 height 10
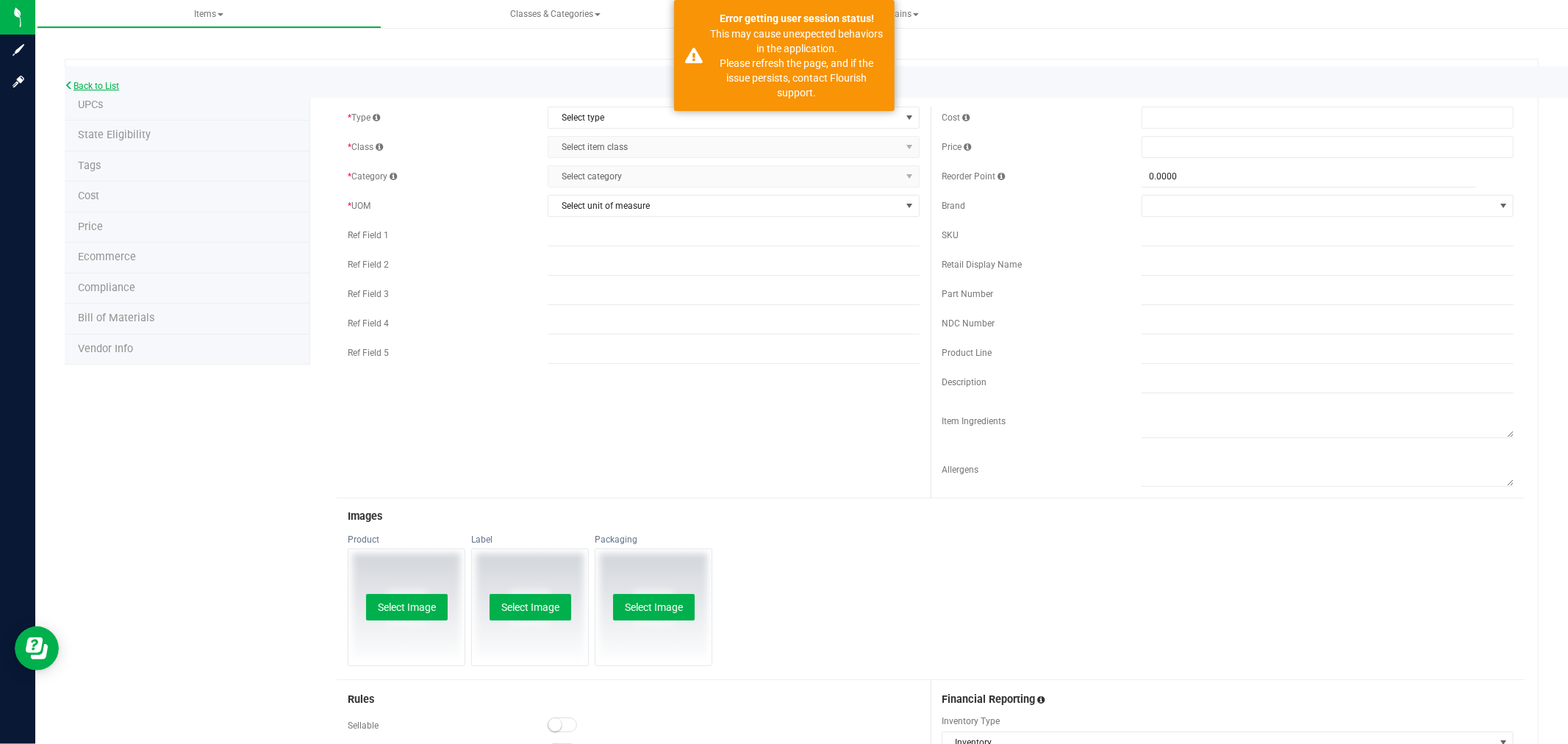
click at [109, 82] on link "Back to List" at bounding box center [92, 85] width 54 height 10
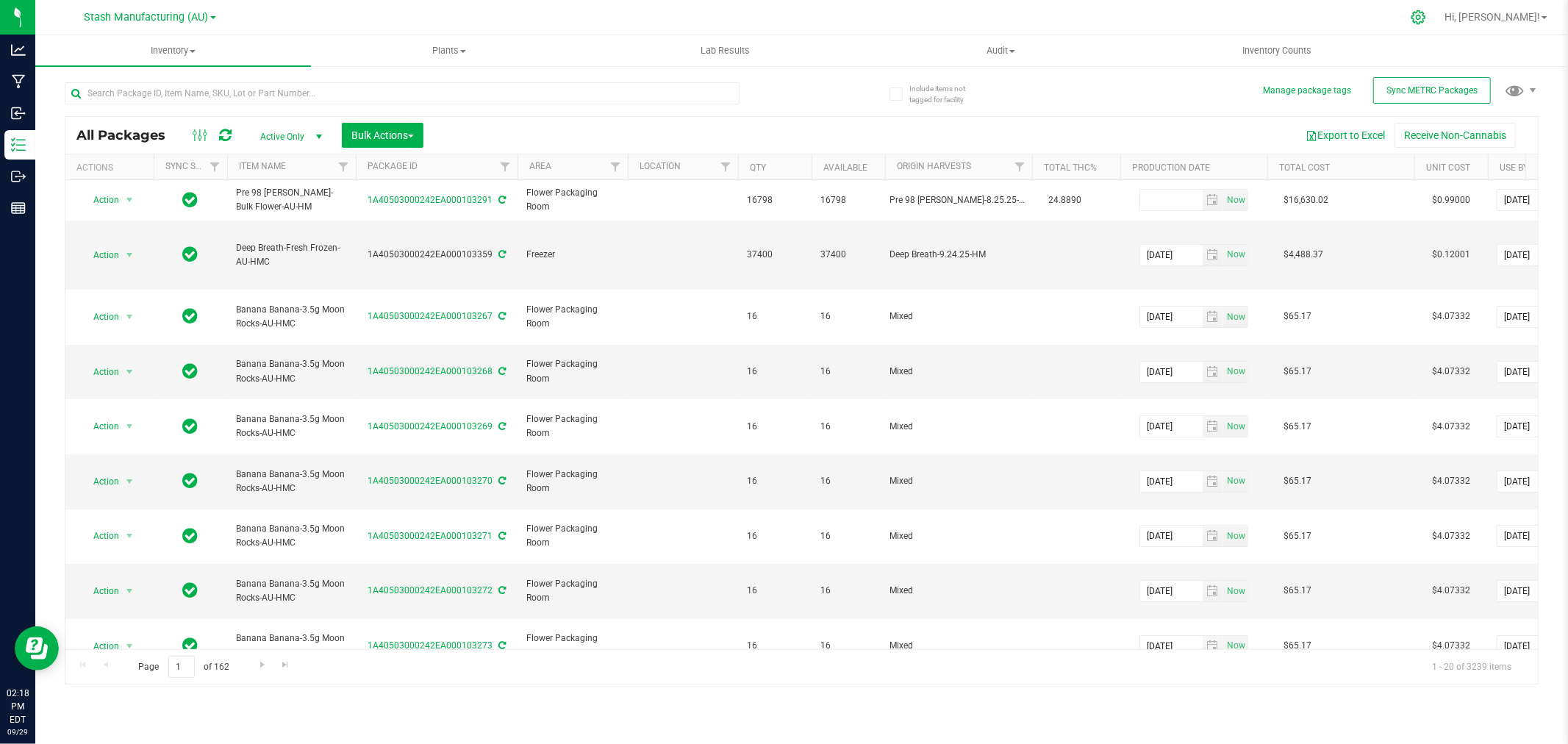
click at [1426, 24] on icon at bounding box center [1418, 17] width 16 height 16
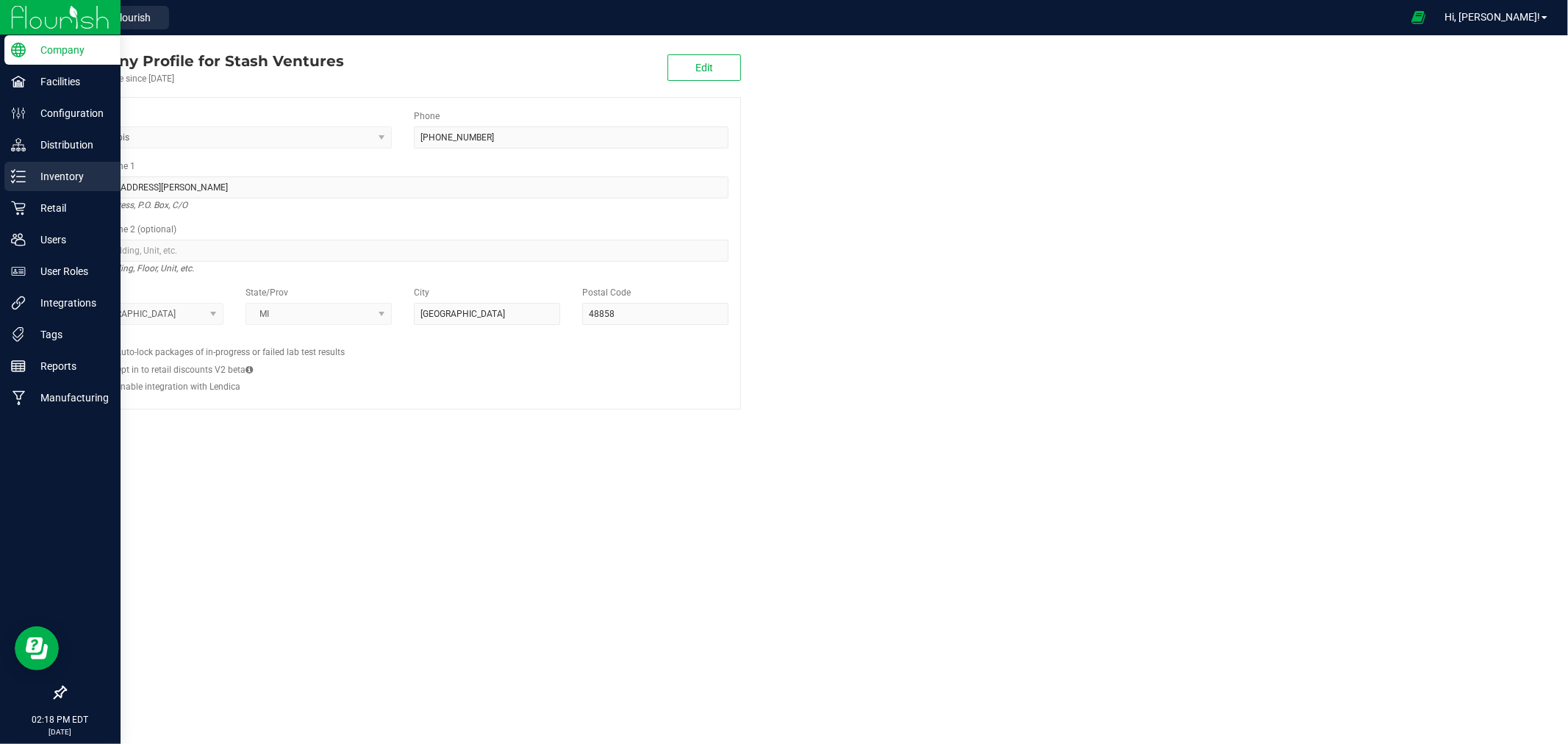
click at [24, 175] on icon at bounding box center [18, 176] width 15 height 15
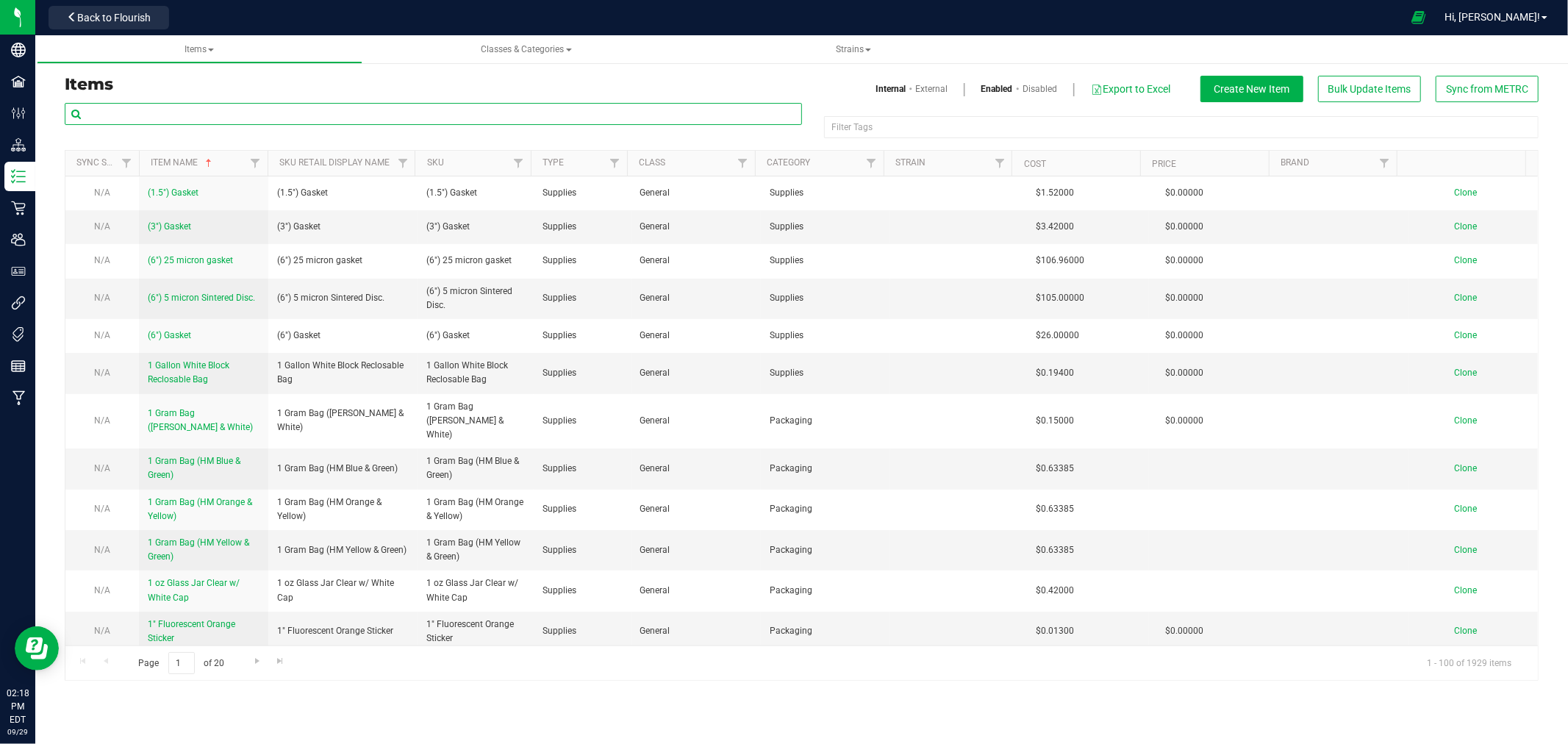
click at [230, 113] on input "text" at bounding box center [434, 114] width 738 height 22
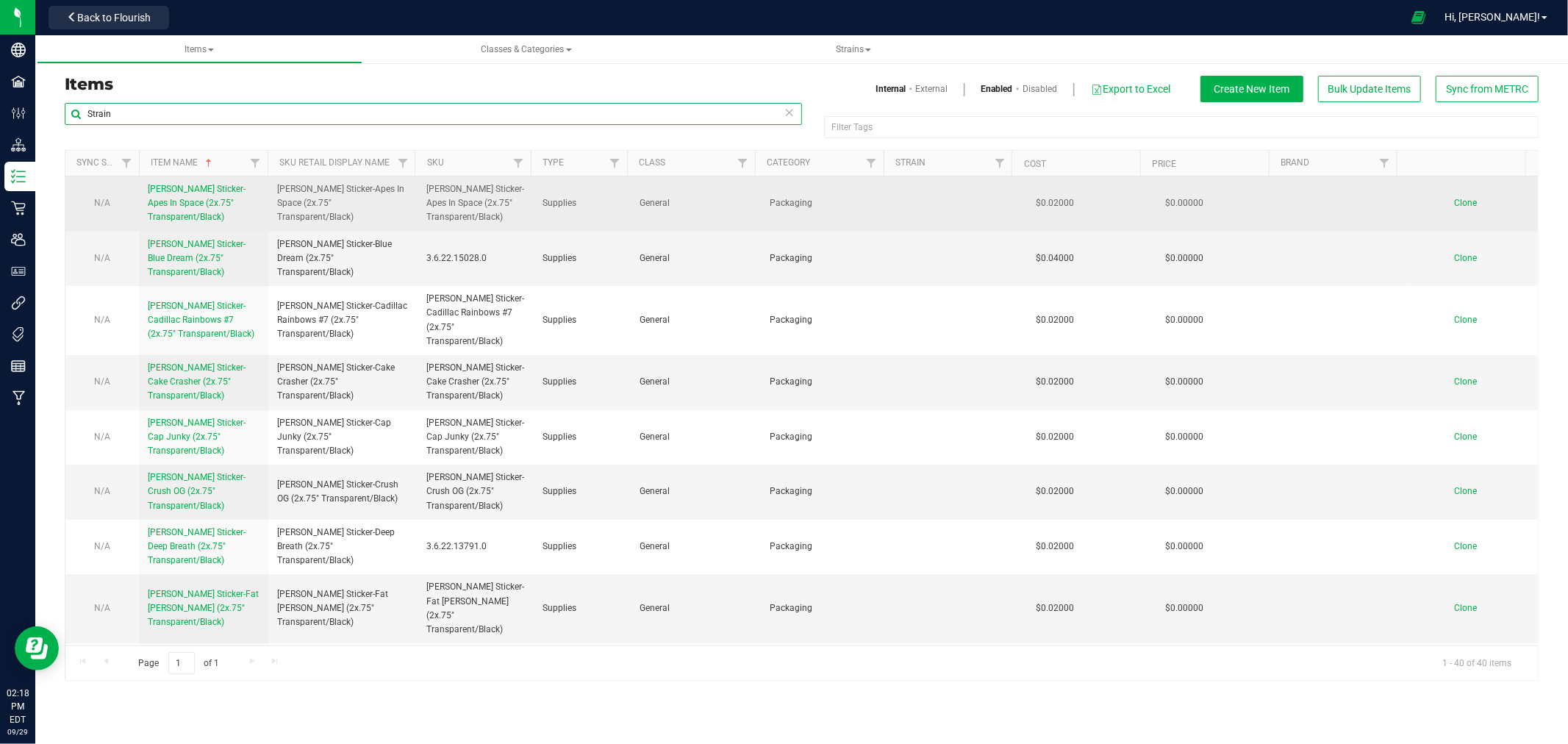
type input "Strain"
click at [1458, 202] on span "Clone" at bounding box center [1465, 203] width 23 height 10
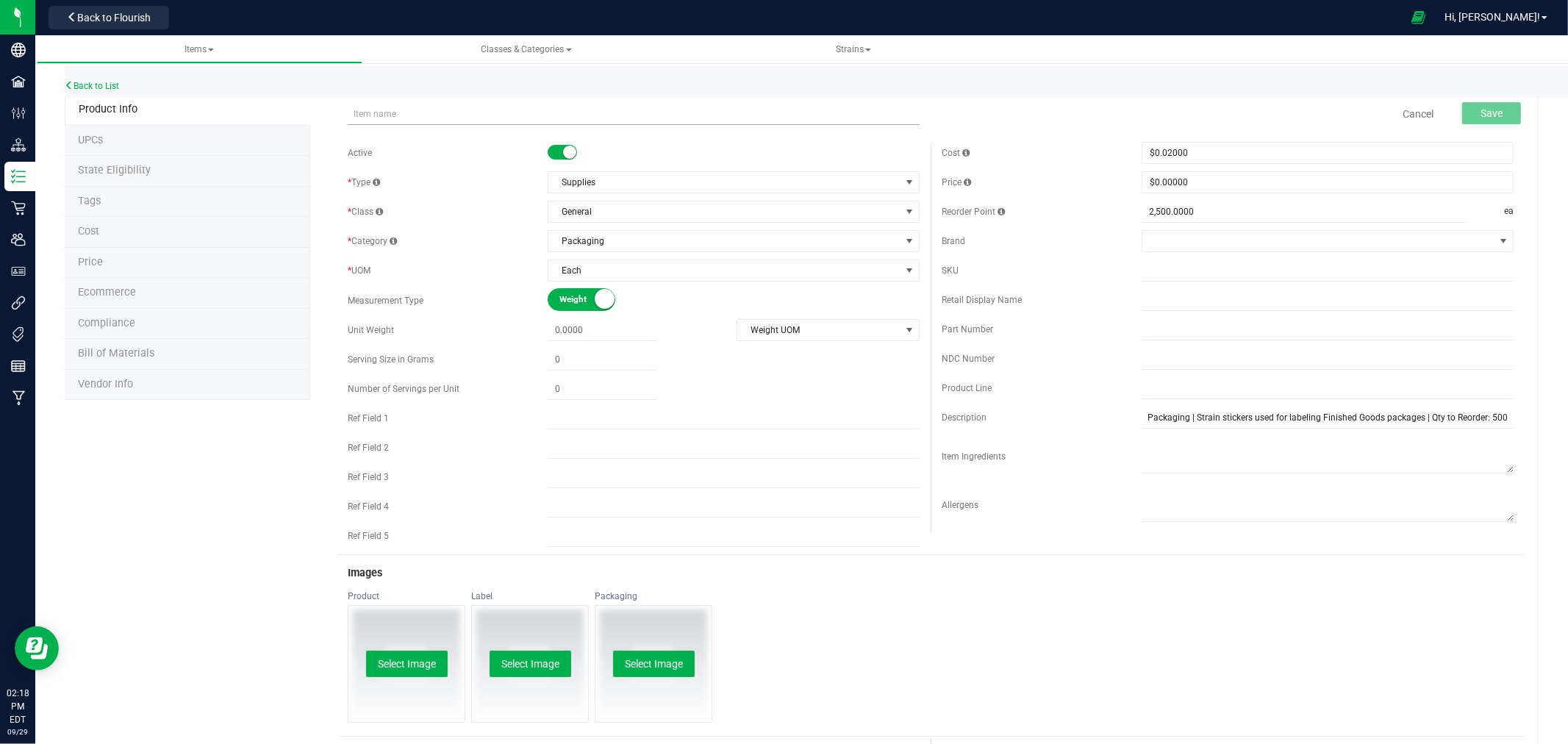
click at [438, 113] on input "text" at bounding box center [633, 114] width 572 height 22
type input "[PERSON_NAME] Sticker-Zero Gravity (2x.75" Transparent/Black)"
click at [1164, 268] on input "text" at bounding box center [1327, 271] width 372 height 22
paste input "[PERSON_NAME] Sticker-Zero Gravity (2x.75" Transparent/Black)"
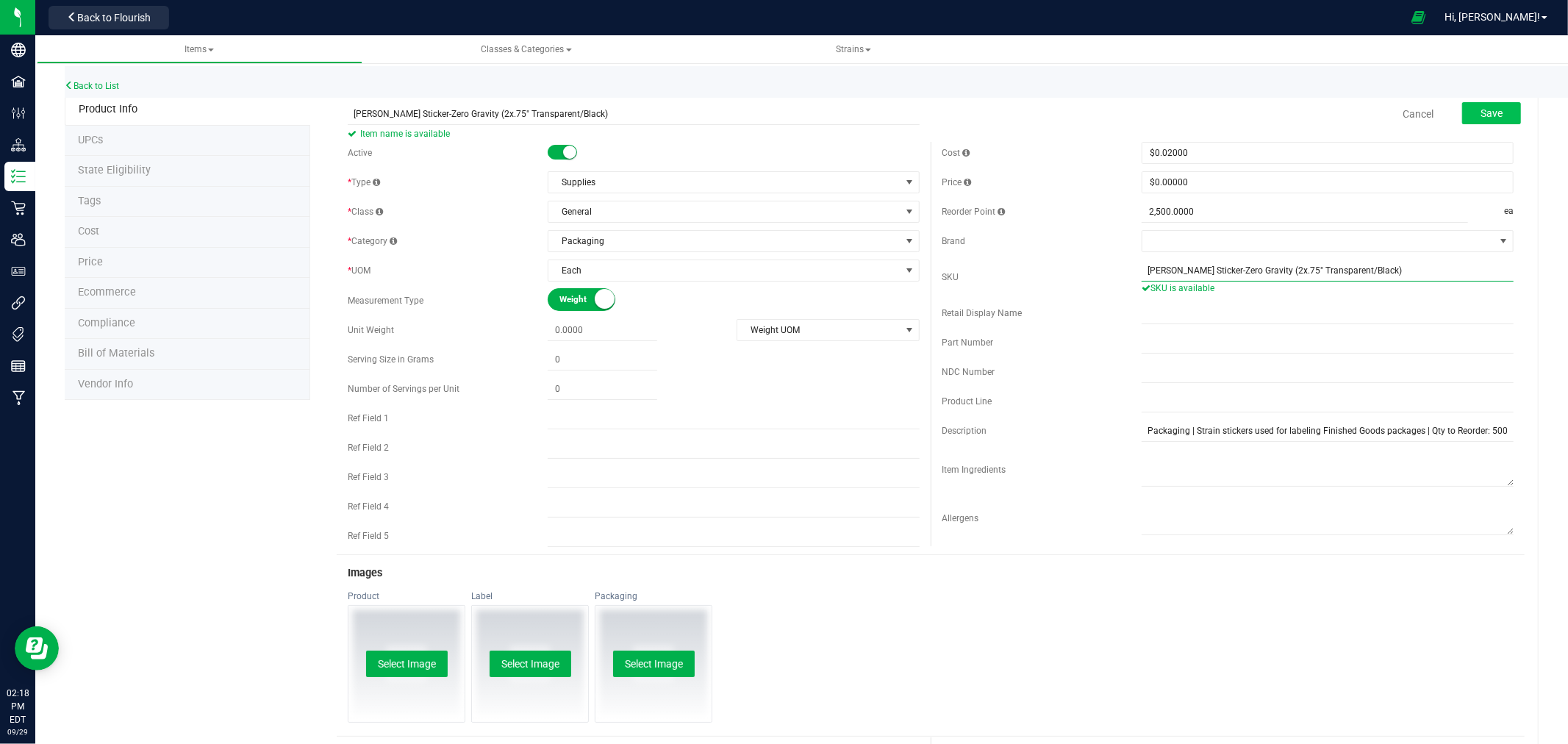
type input "[PERSON_NAME] Sticker-Zero Gravity (2x.75" Transparent/Black)"
click at [1493, 112] on button "Save" at bounding box center [1492, 113] width 59 height 22
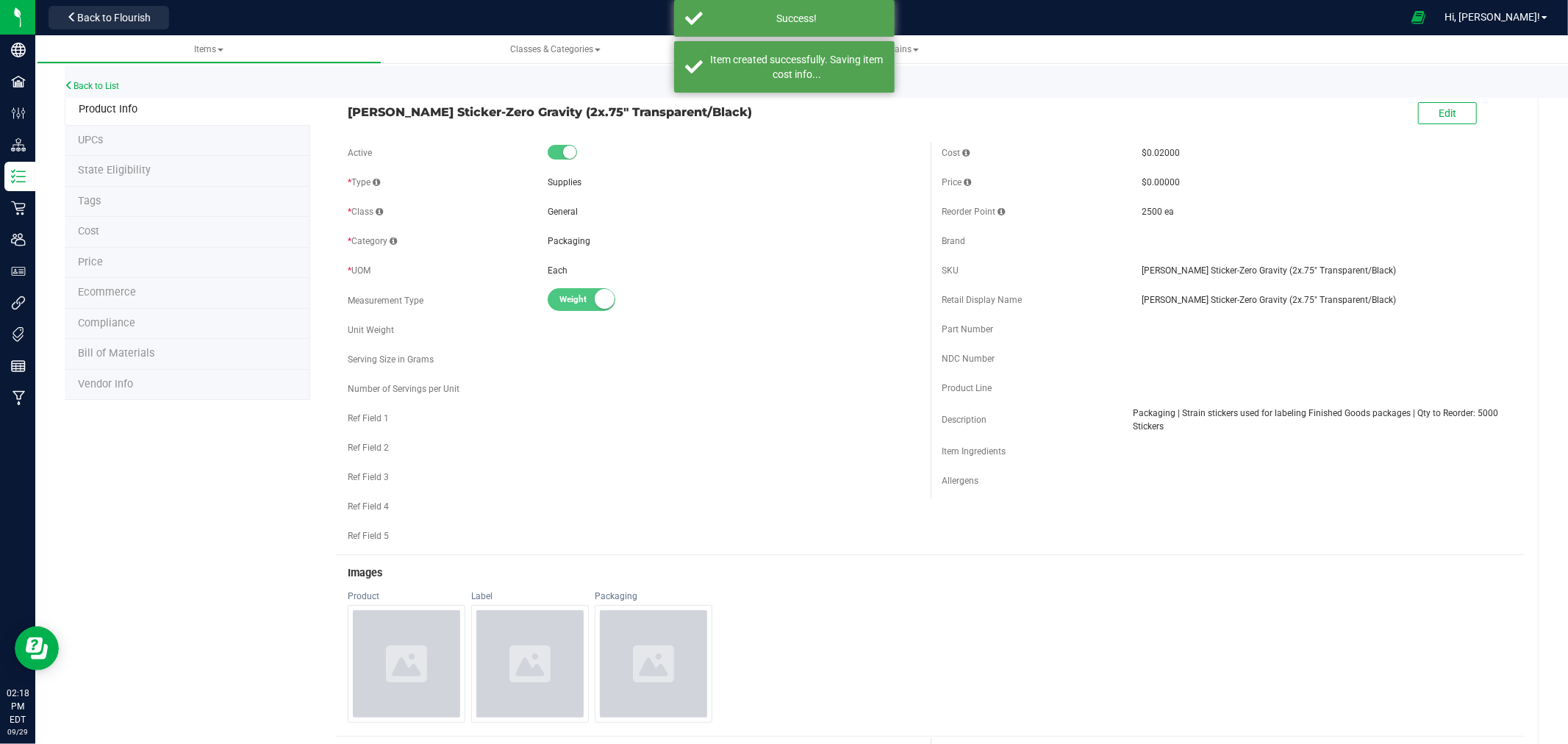
click at [98, 378] on span "Vendor Info" at bounding box center [106, 384] width 55 height 13
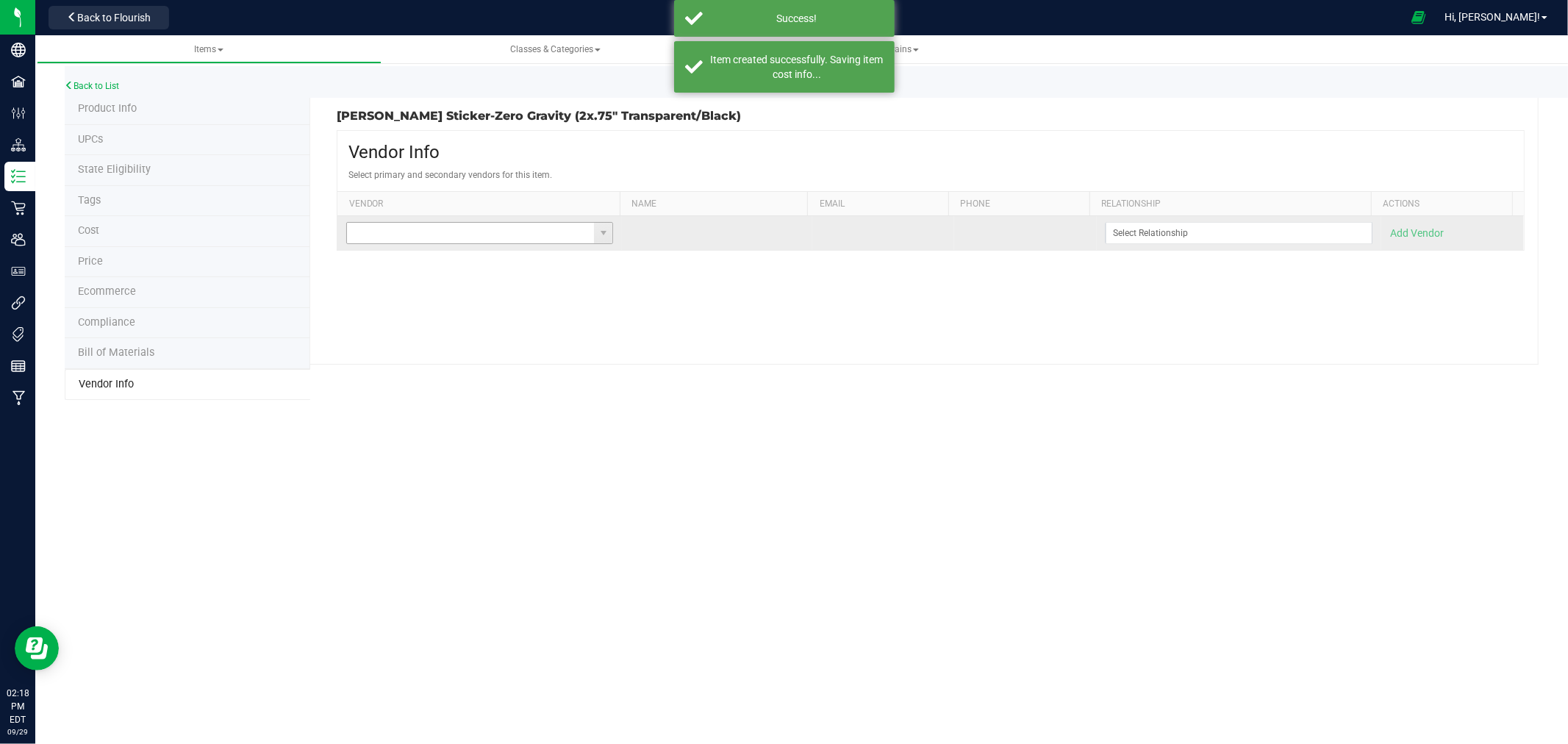
click at [372, 237] on input at bounding box center [470, 233] width 247 height 20
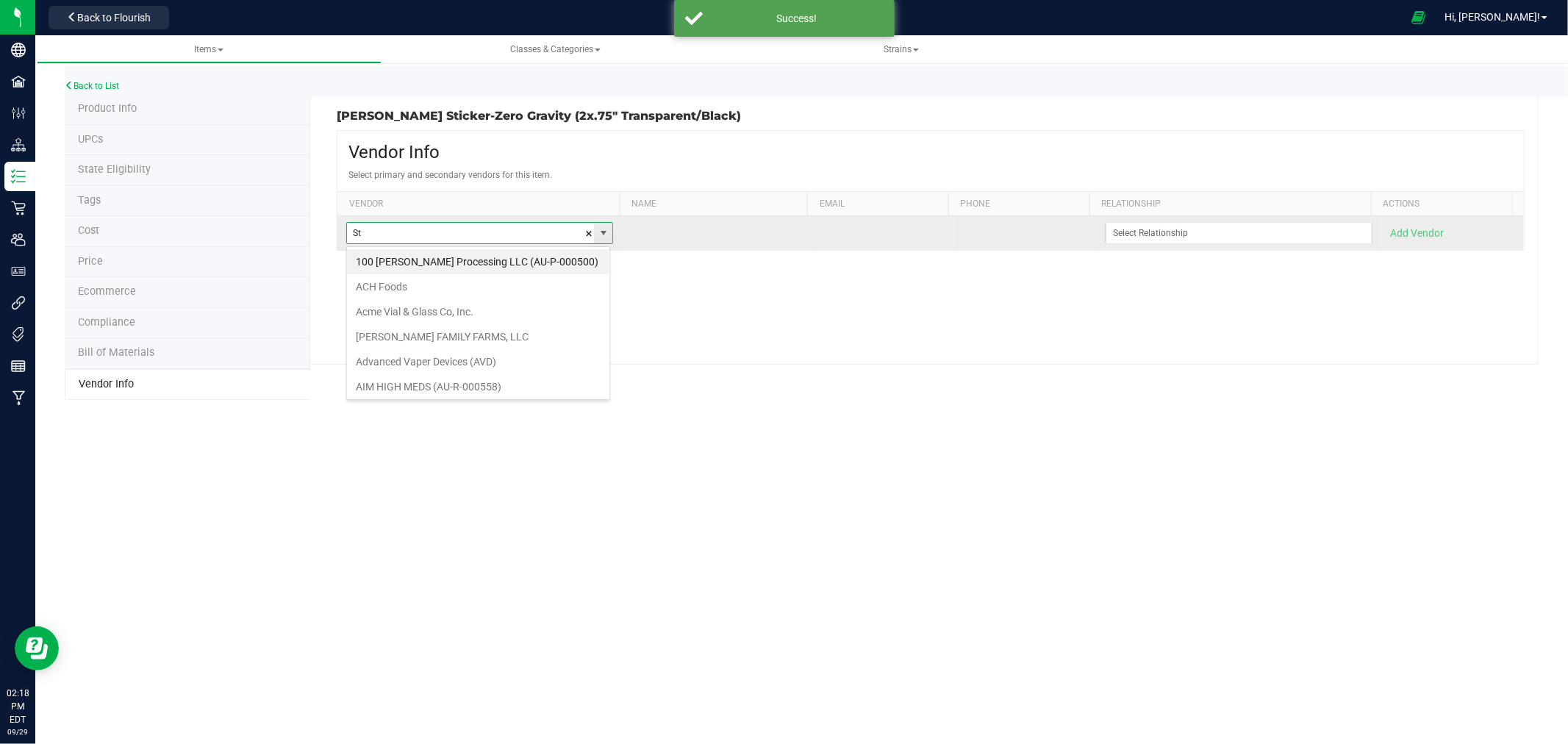
scroll to position [22, 264]
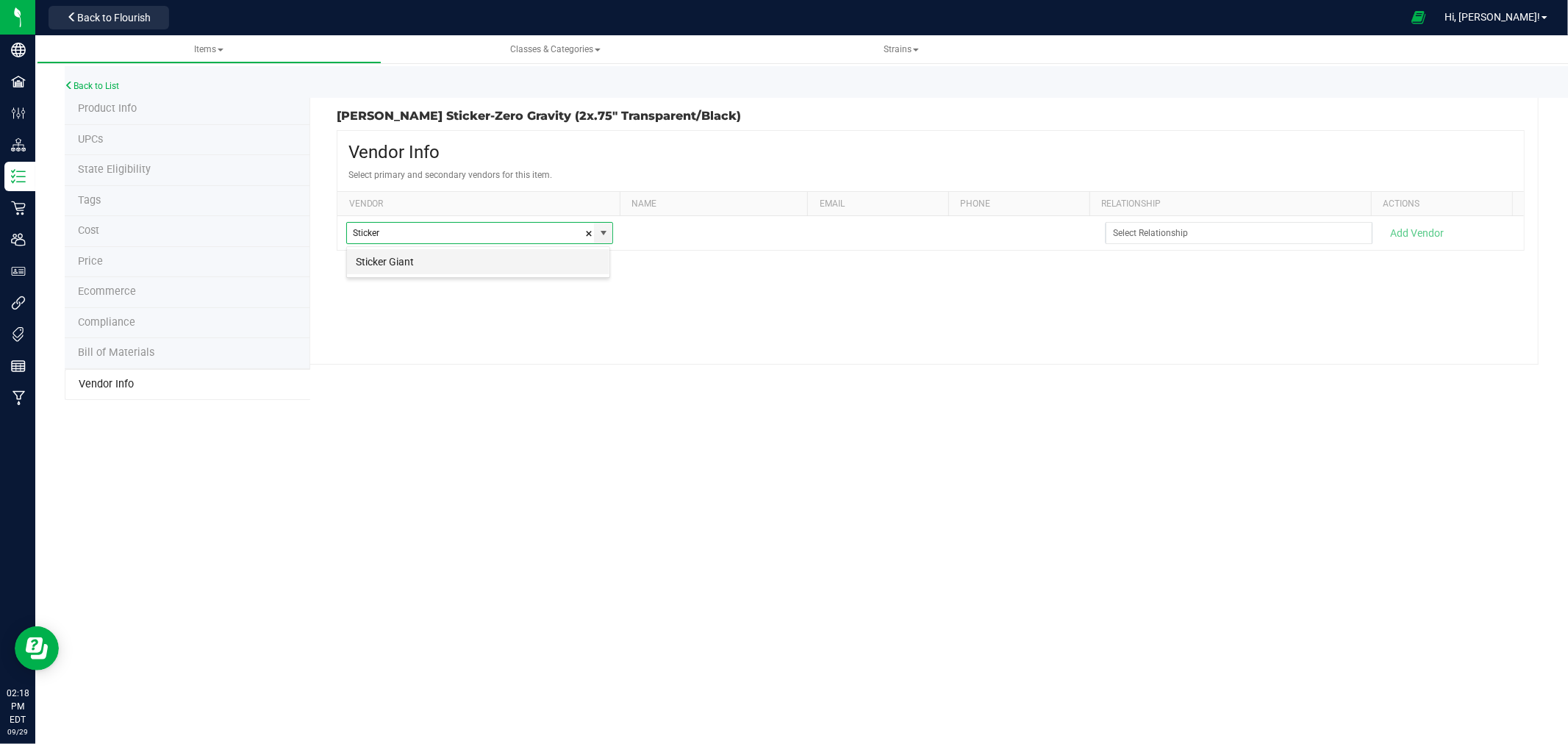
click at [398, 258] on li "Sticker Giant" at bounding box center [478, 261] width 262 height 25
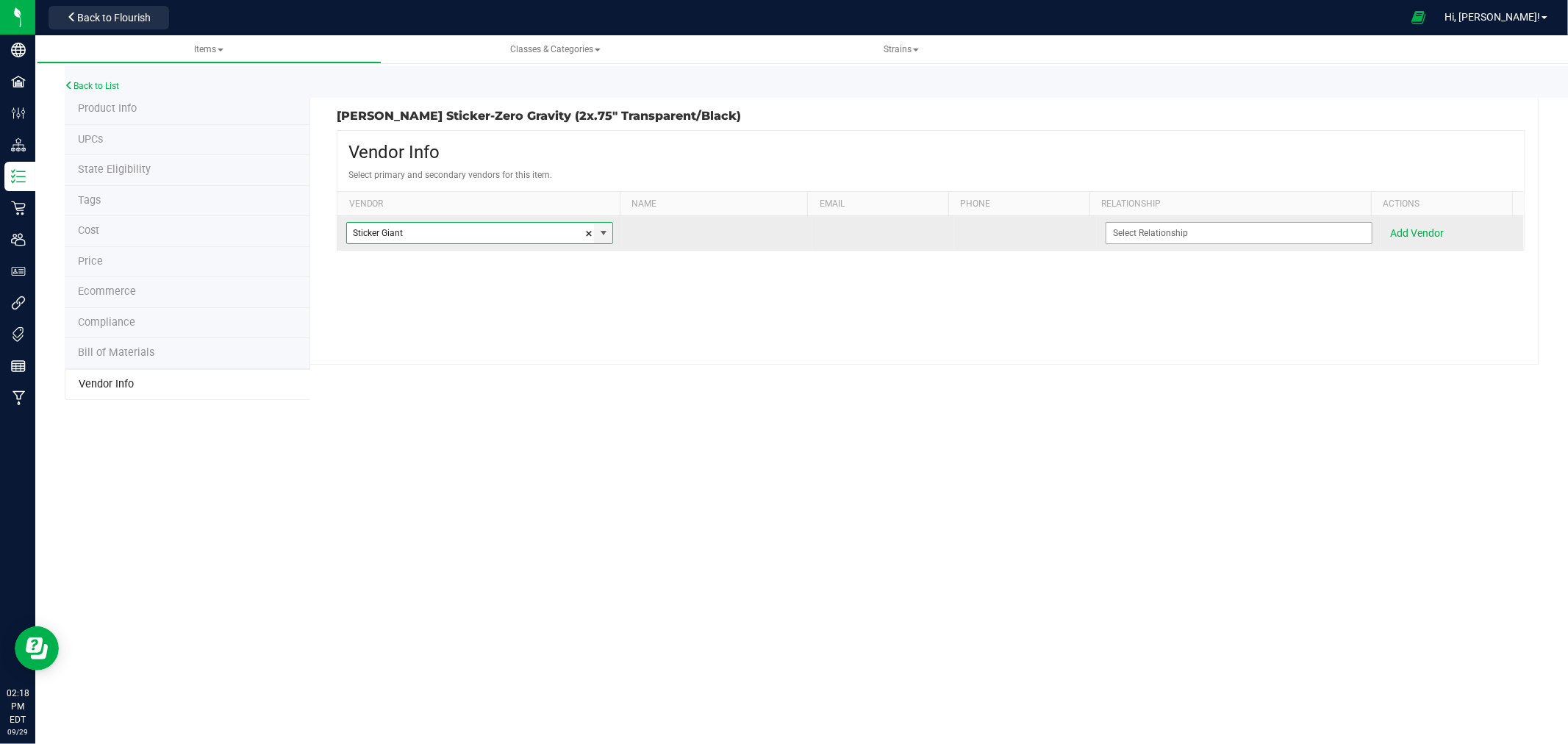
type input "Sticker Giant"
click at [1177, 240] on input at bounding box center [1229, 233] width 247 height 20
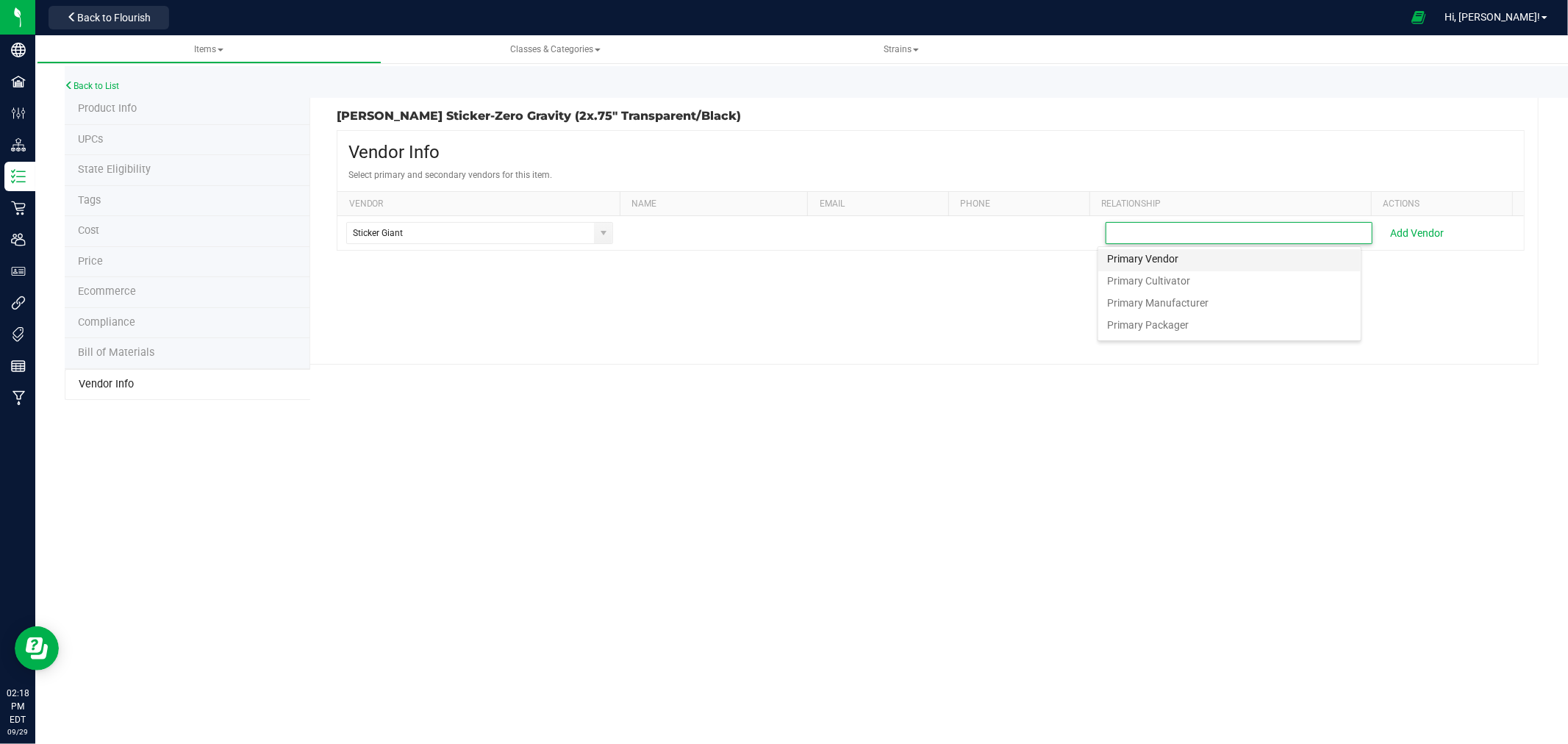
click at [1151, 260] on span "Primary Vendor" at bounding box center [1143, 261] width 72 height 17
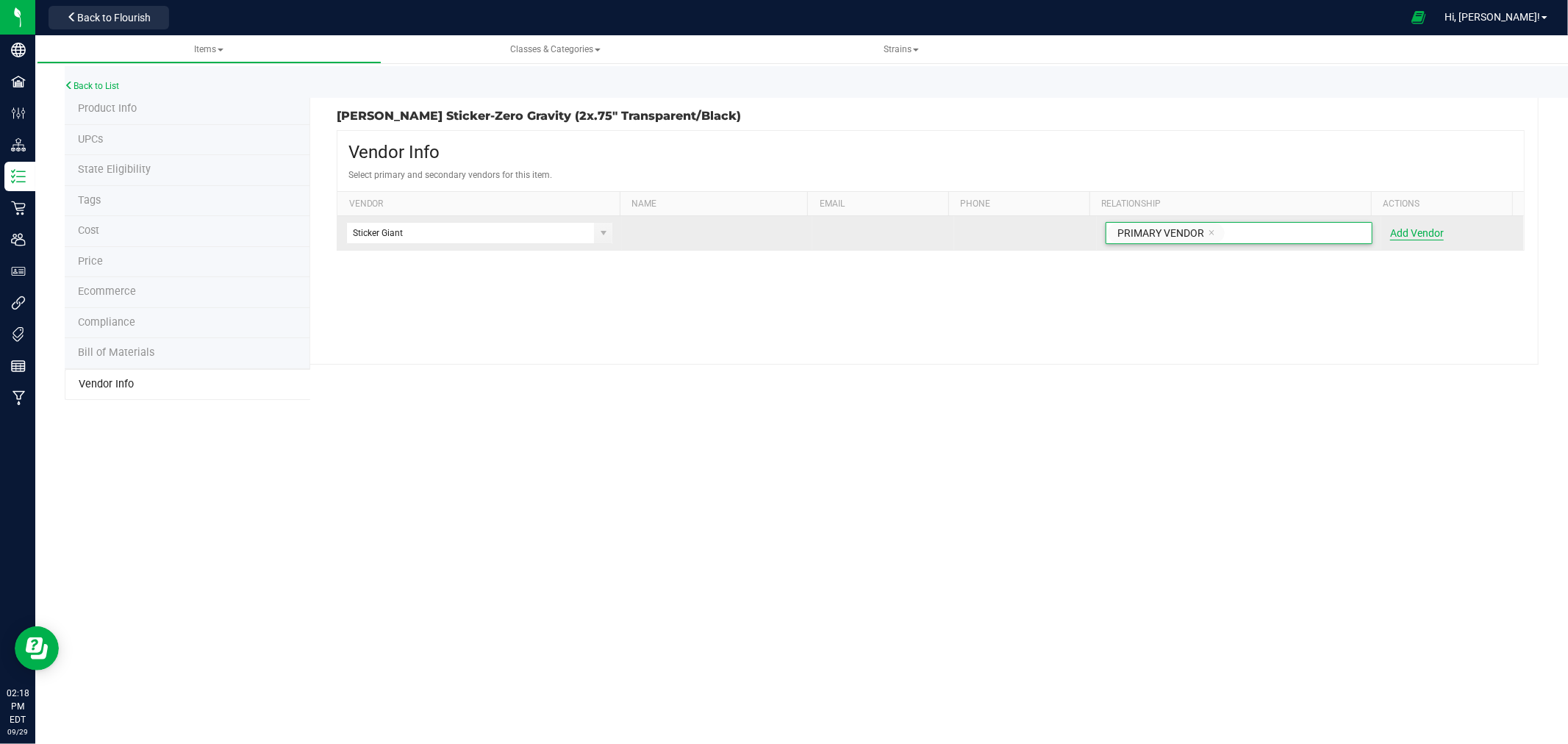
click at [1400, 233] on button "Add Vendor" at bounding box center [1417, 233] width 53 height 15
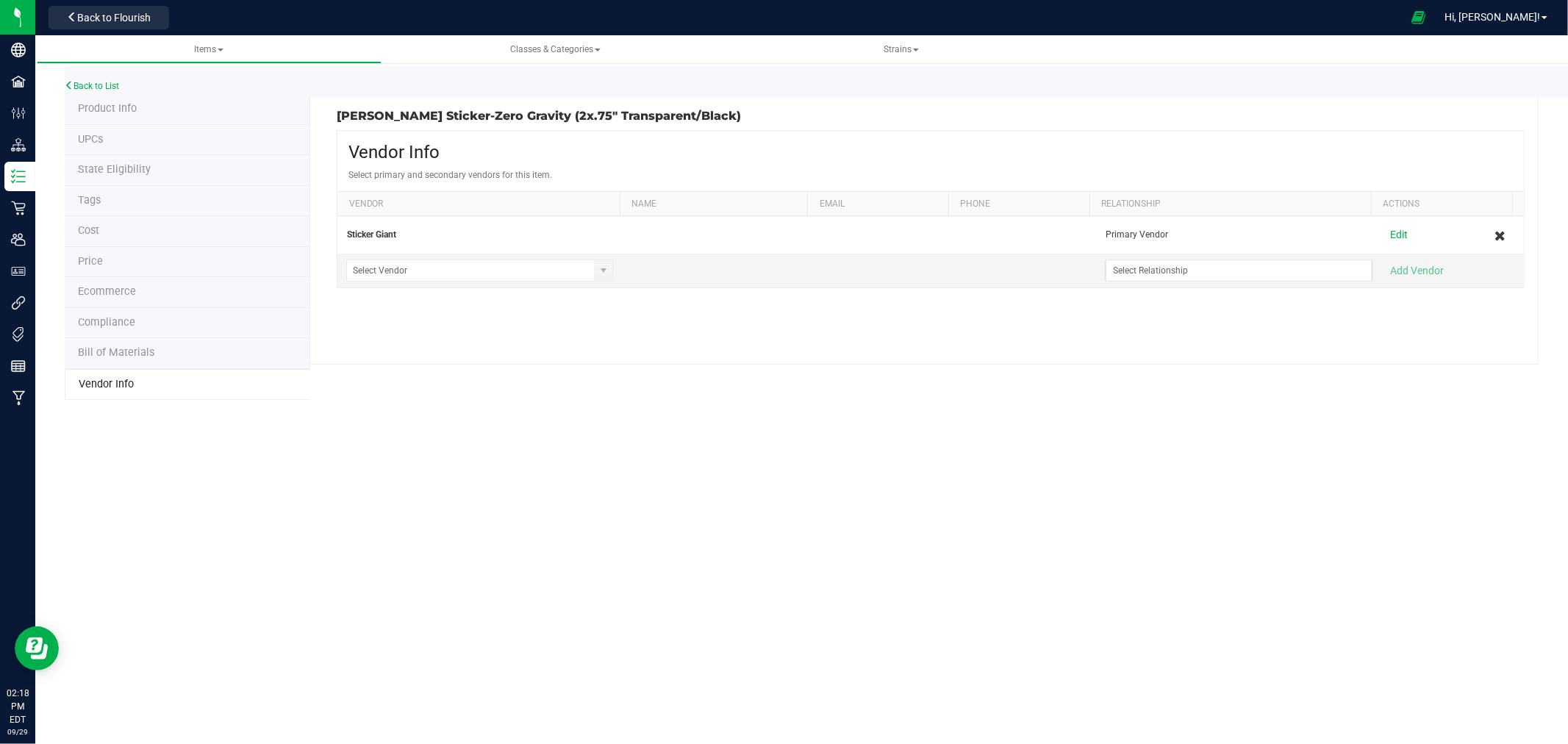
click at [95, 78] on div "Back to List" at bounding box center [849, 82] width 1568 height 31
click at [98, 77] on div "Back to List" at bounding box center [849, 82] width 1568 height 31
click at [91, 83] on link "Back to List" at bounding box center [92, 85] width 54 height 10
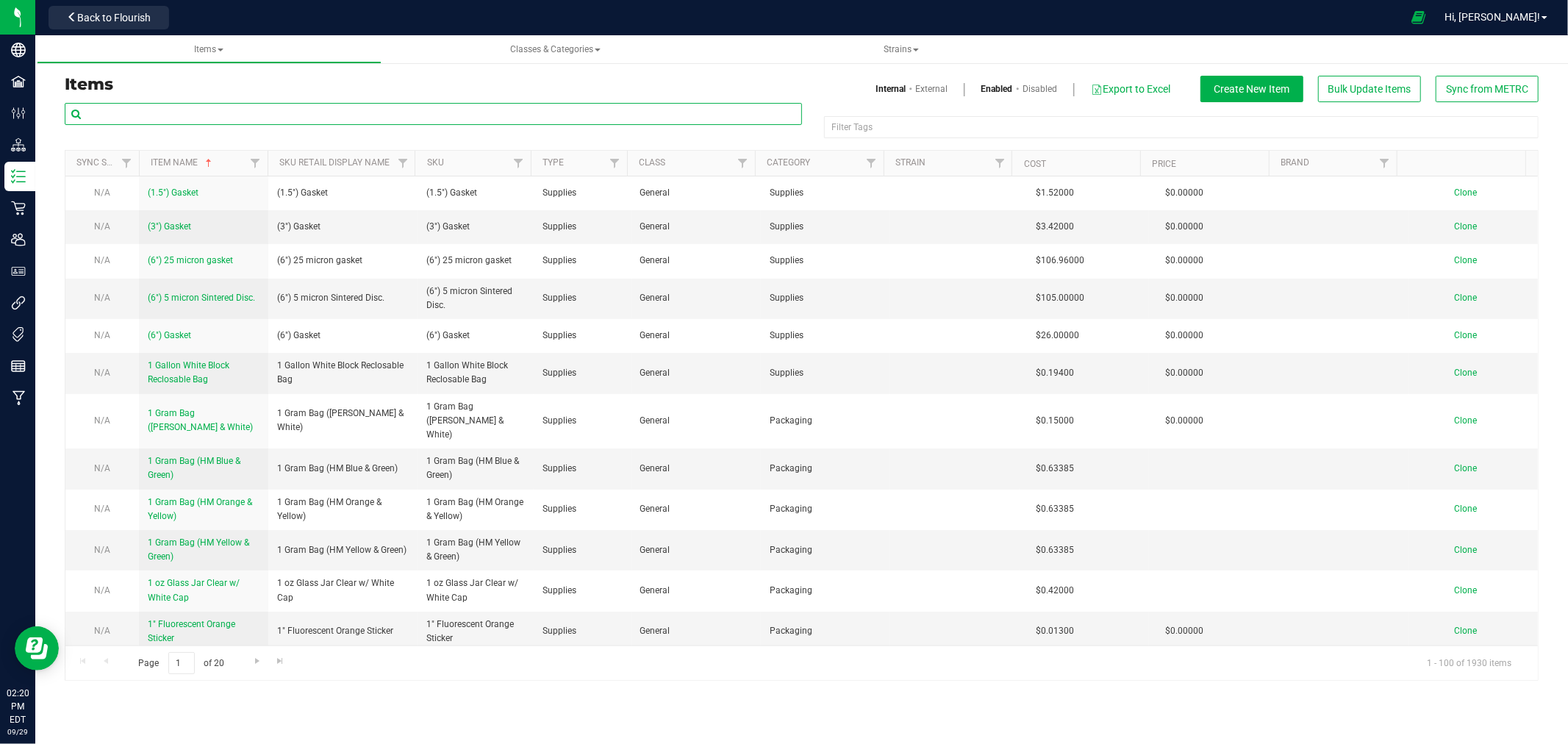
click at [183, 113] on input "text" at bounding box center [434, 114] width 738 height 22
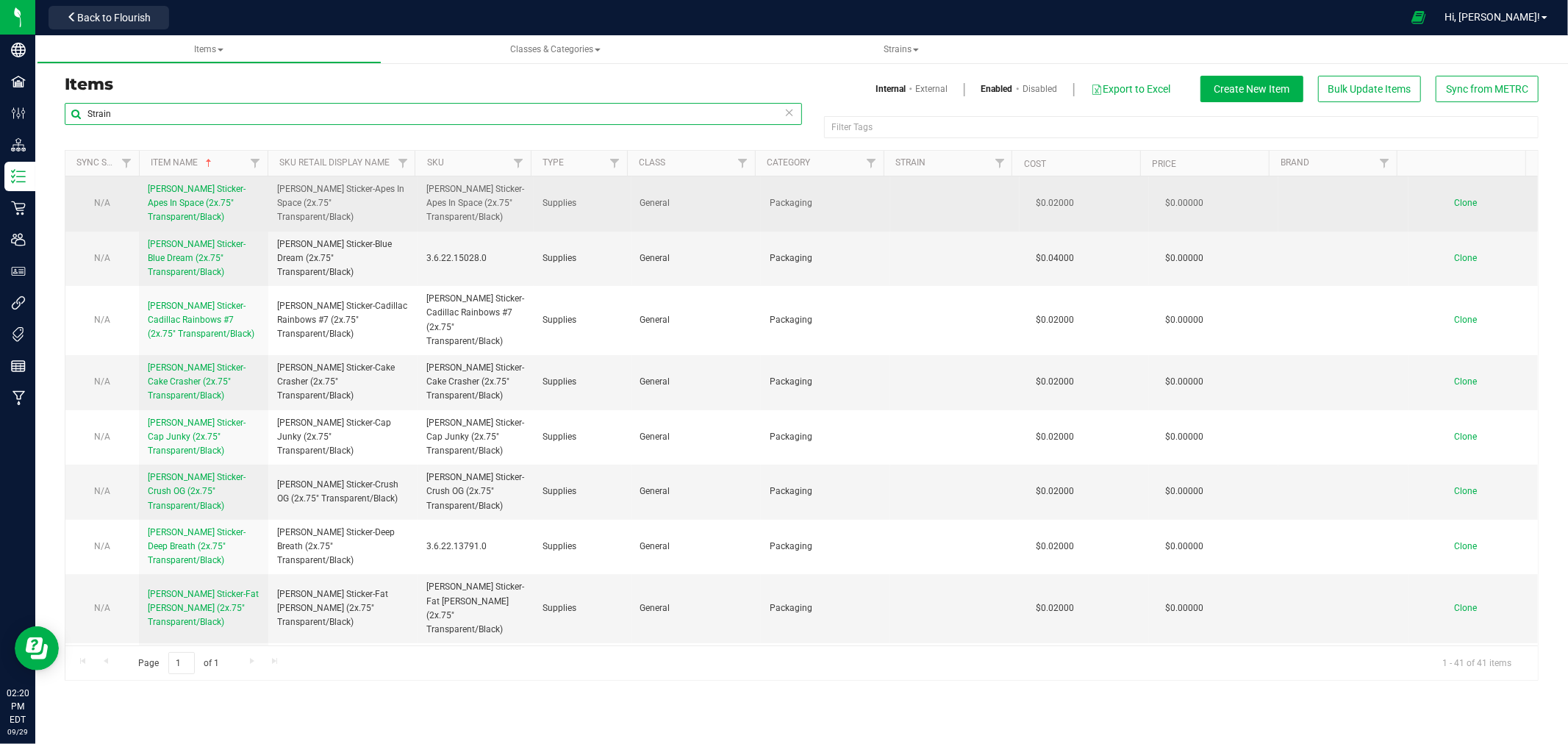
type input "Strain"
click at [202, 197] on link "[PERSON_NAME] Sticker-Apes In Space (2x.75" Transparent/Black)" at bounding box center [204, 204] width 112 height 42
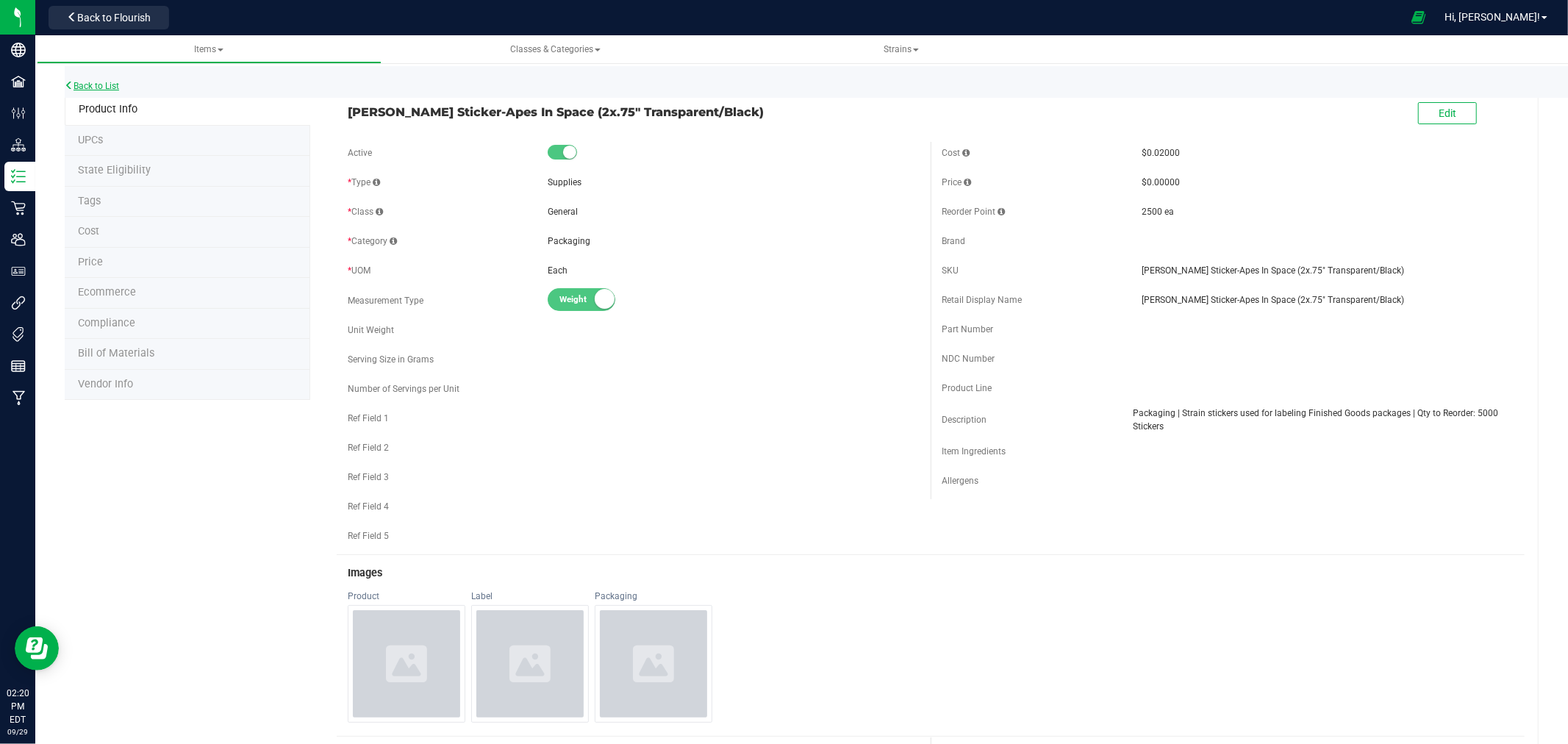
click at [110, 83] on link "Back to List" at bounding box center [92, 85] width 54 height 10
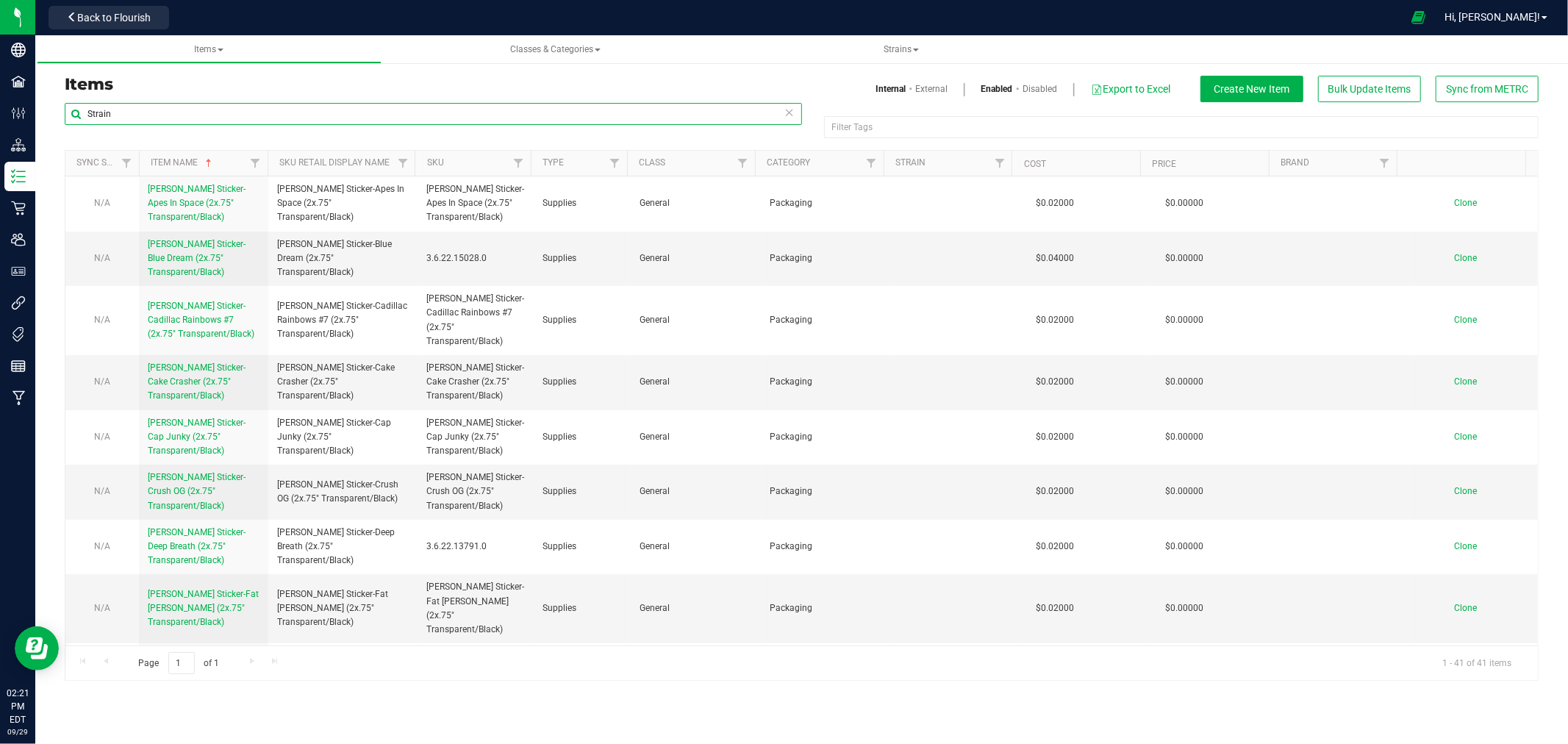
drag, startPoint x: 134, startPoint y: 108, endPoint x: 53, endPoint y: 123, distance: 82.4
click at [53, 123] on div "Strain Filter Tags Filter Tags Sync Status Item Name Sku Retail Display Name SK…" at bounding box center [801, 391] width 1496 height 579
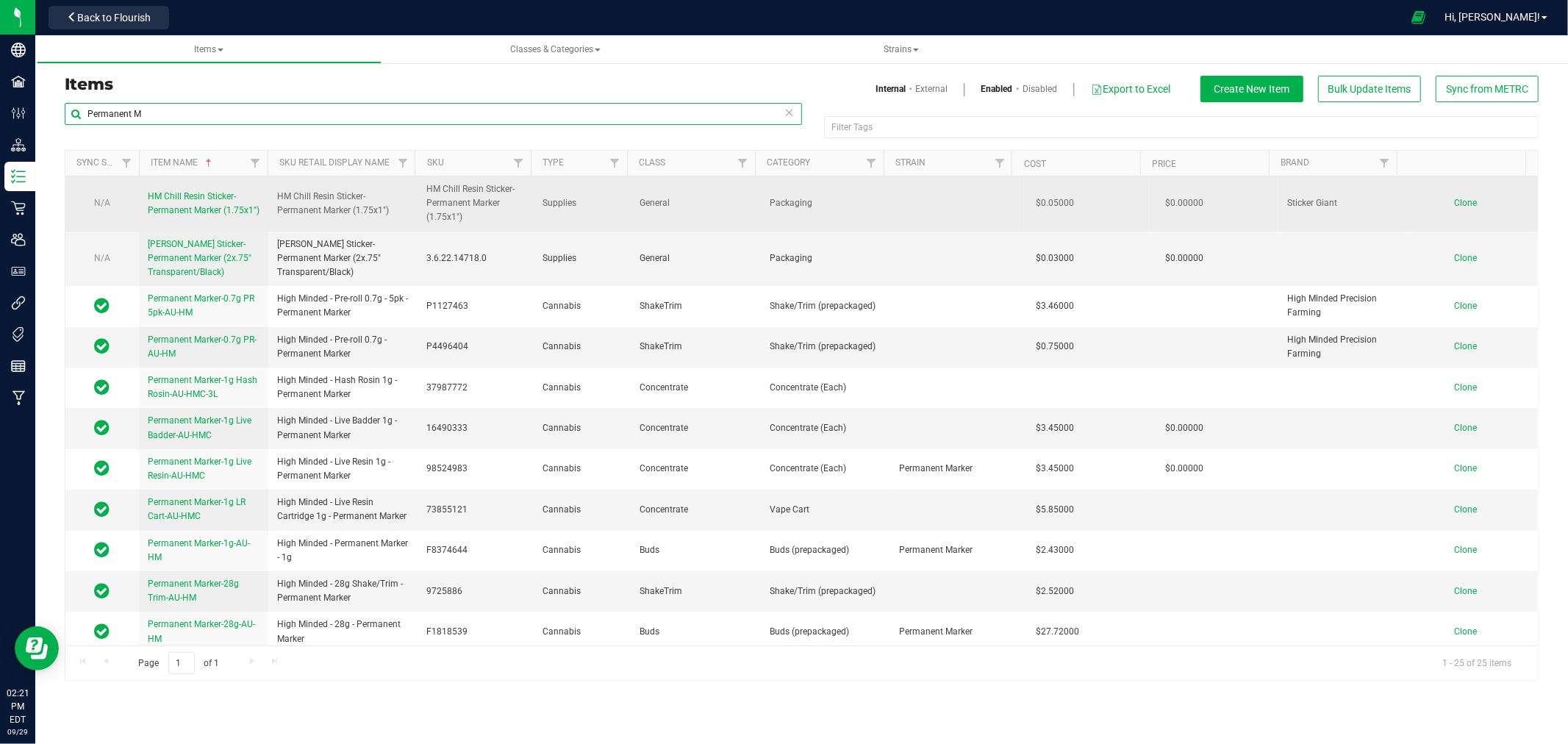
type input "Permanent M"
click at [216, 205] on span "HM Chill Resin Sticker-Permanent Marker (1.75x1")" at bounding box center [204, 203] width 112 height 24
